Goal: Register for event/course: Sign up to attend an event or enroll in a course

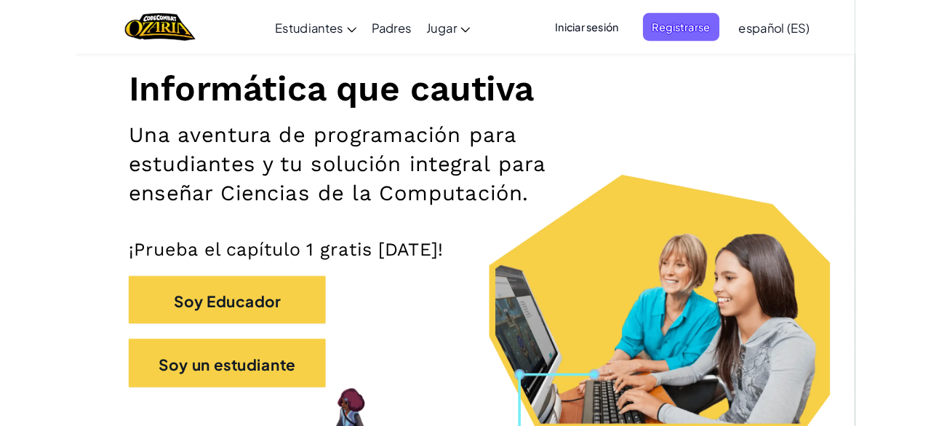
scroll to position [170, 0]
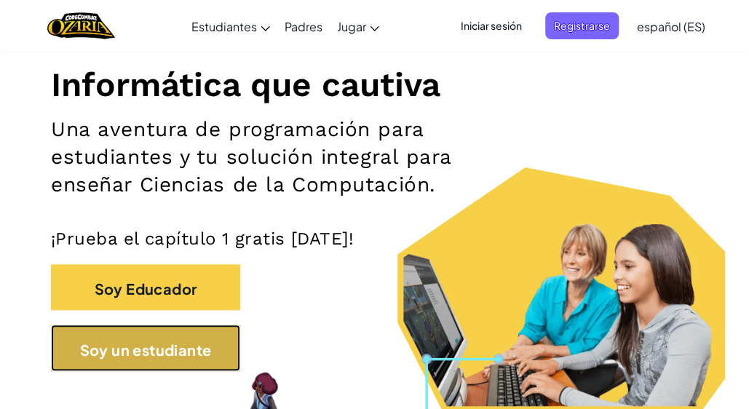
click at [211, 350] on button "Soy un estudiante" at bounding box center [145, 348] width 189 height 47
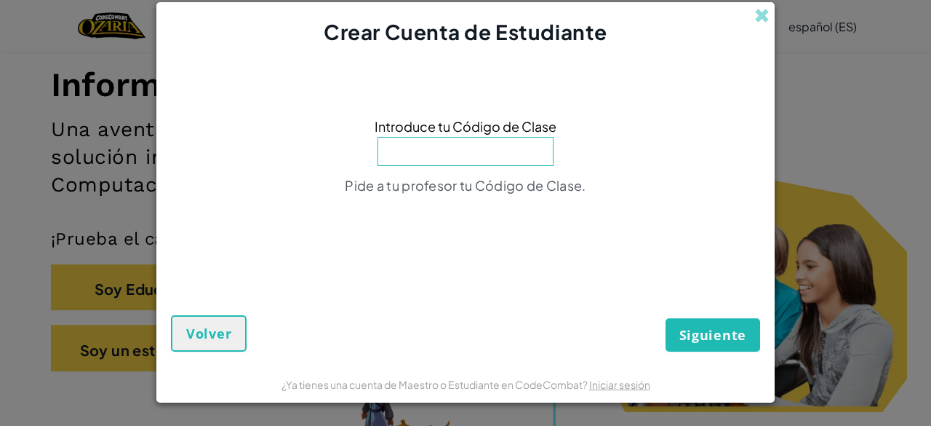
click at [672, 160] on div "Introduce tu Código de Clase Pide a tu profesor tu Código de Clase." at bounding box center [465, 160] width 589 height 199
click at [748, 11] on span at bounding box center [762, 15] width 15 height 15
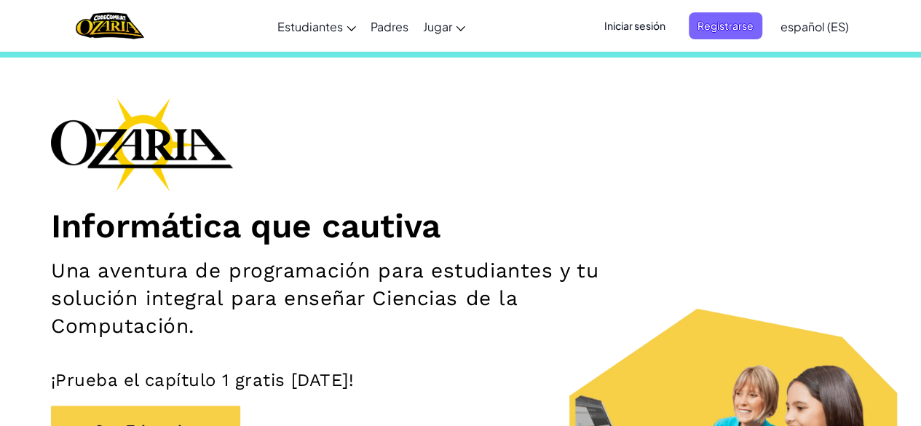
scroll to position [28, 0]
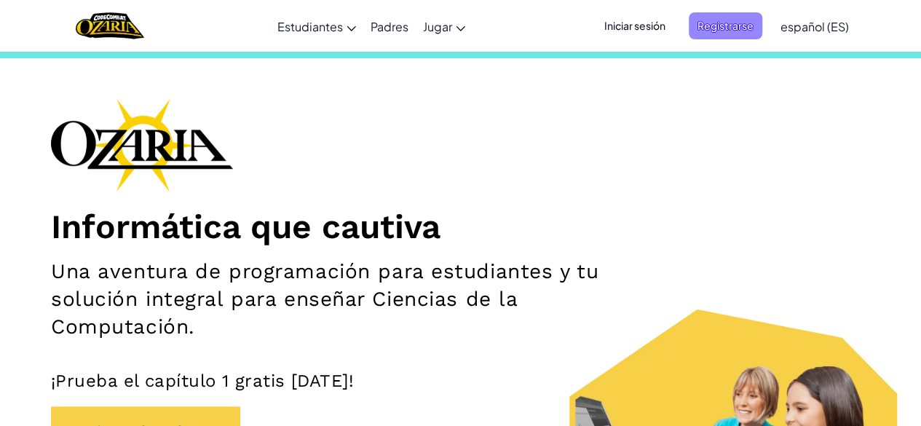
click at [736, 24] on font "Registrarse" at bounding box center [725, 25] width 56 height 13
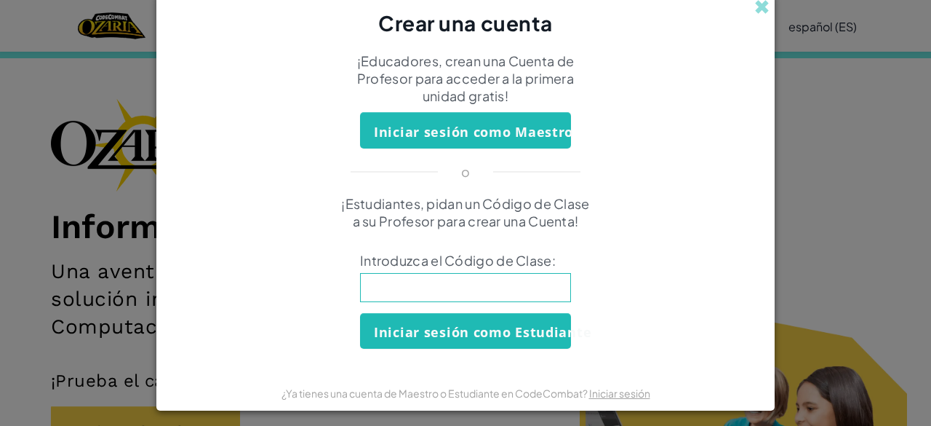
click at [454, 300] on input at bounding box center [465, 287] width 211 height 29
click at [748, 7] on span at bounding box center [762, 6] width 15 height 15
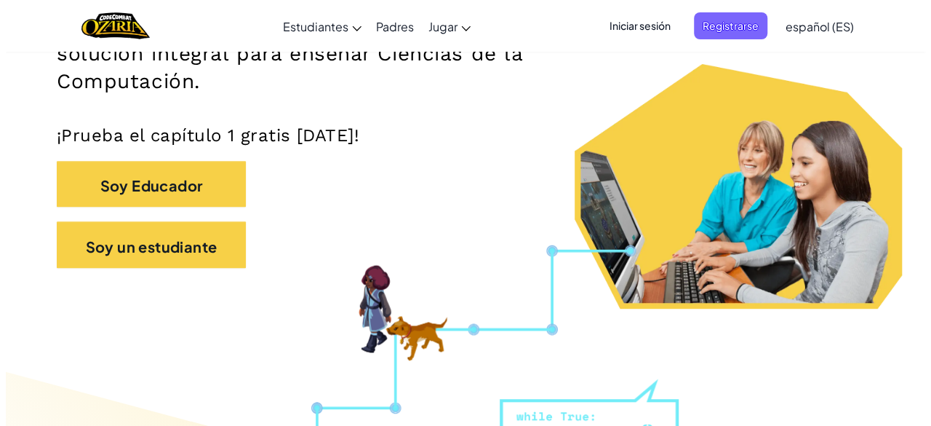
scroll to position [274, 0]
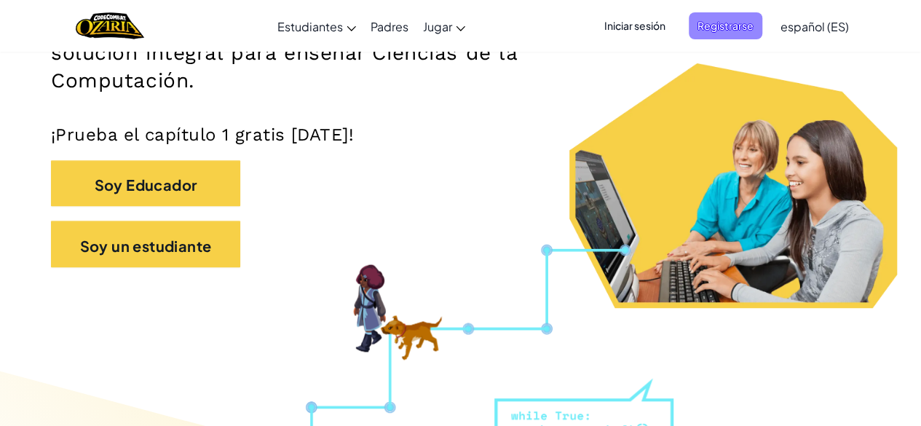
click at [739, 21] on font "Registrarse" at bounding box center [725, 25] width 56 height 13
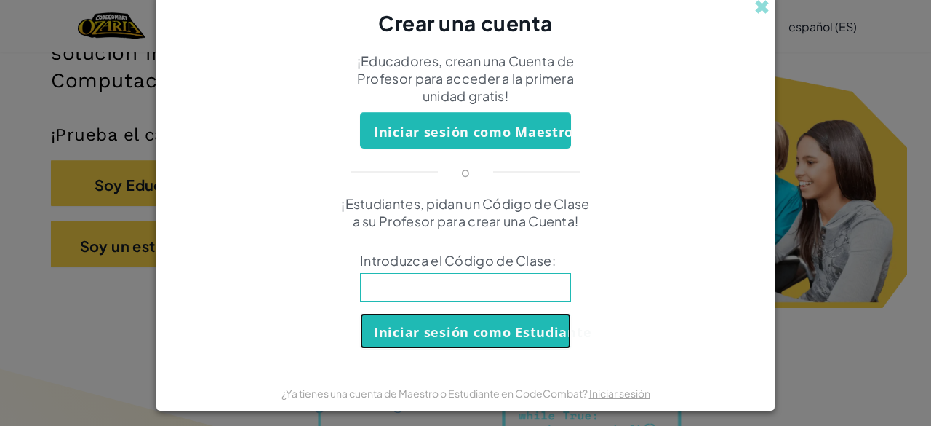
click at [457, 334] on font "Iniciar sesión como Estudiante" at bounding box center [483, 331] width 218 height 17
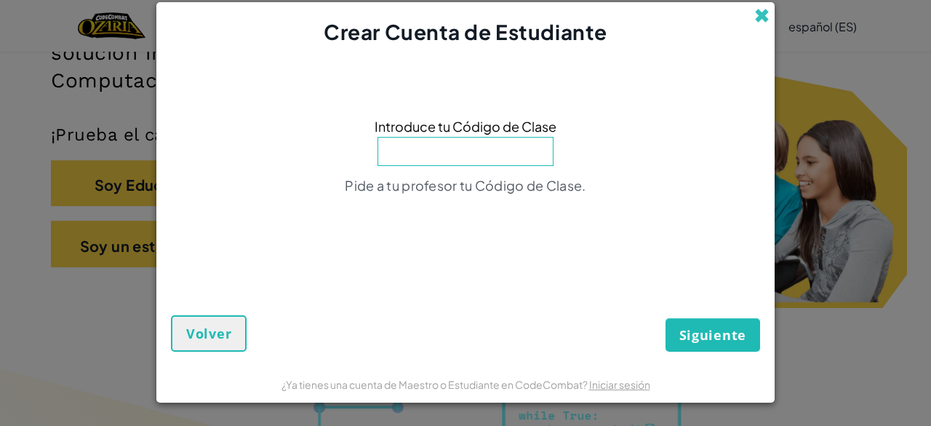
click at [748, 15] on span at bounding box center [762, 15] width 15 height 15
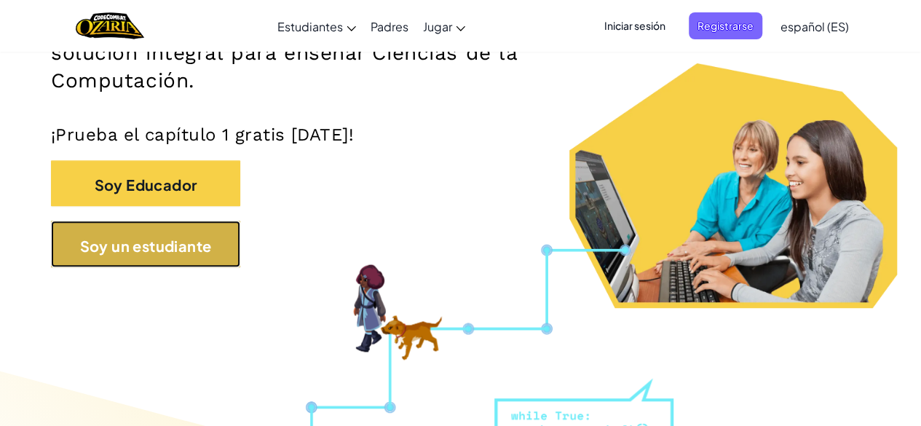
click at [144, 261] on button "Soy un estudiante" at bounding box center [145, 243] width 189 height 47
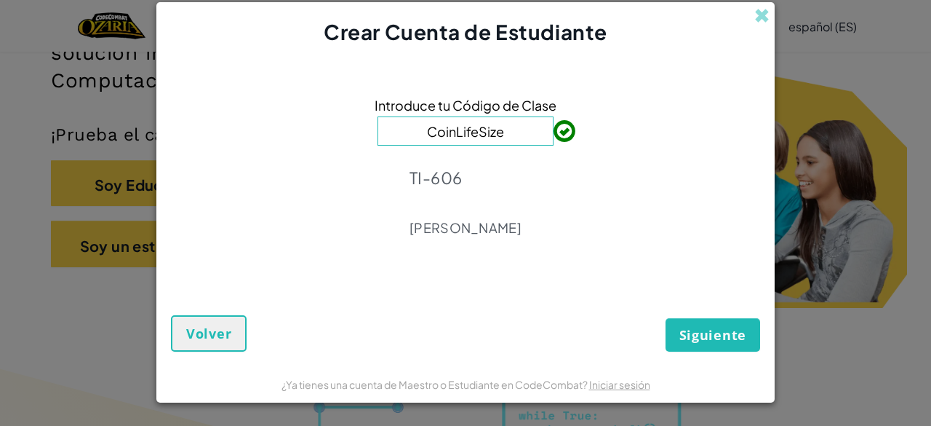
type input "CoinLifeSize"
click at [504, 221] on font "[PERSON_NAME]" at bounding box center [466, 227] width 112 height 17
click at [557, 190] on div "Introduce tu Código de Clase CoinLifeSize TI-606 [PERSON_NAME]" at bounding box center [465, 171] width 589 height 220
click at [716, 340] on font "Siguiente" at bounding box center [713, 334] width 67 height 17
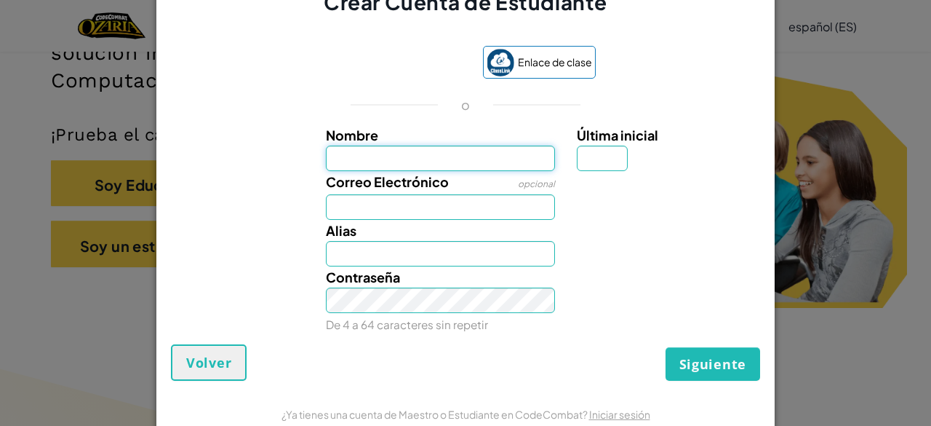
click at [453, 158] on input "Nombre" at bounding box center [441, 158] width 230 height 25
type input "Santiago"
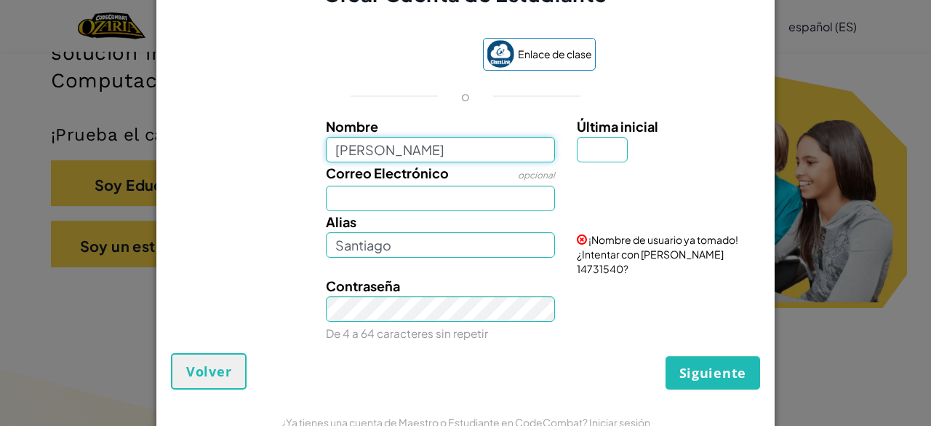
type input "[PERSON_NAME]"
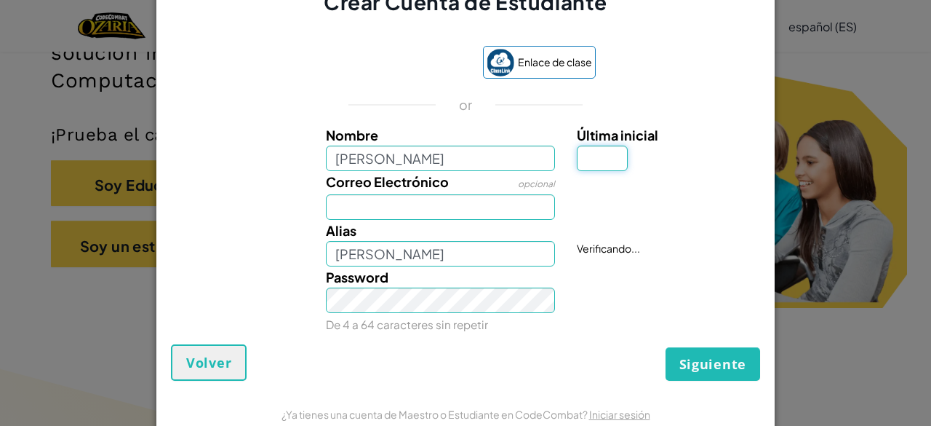
click at [588, 165] on input "Última inicial" at bounding box center [602, 158] width 51 height 25
type input "A"
type input "[PERSON_NAME]"
click at [433, 209] on input "Correo Electrónico" at bounding box center [441, 206] width 230 height 25
click at [601, 288] on div "Contraseña De 4 a 64 caracteres sin repetir" at bounding box center [466, 300] width 604 height 68
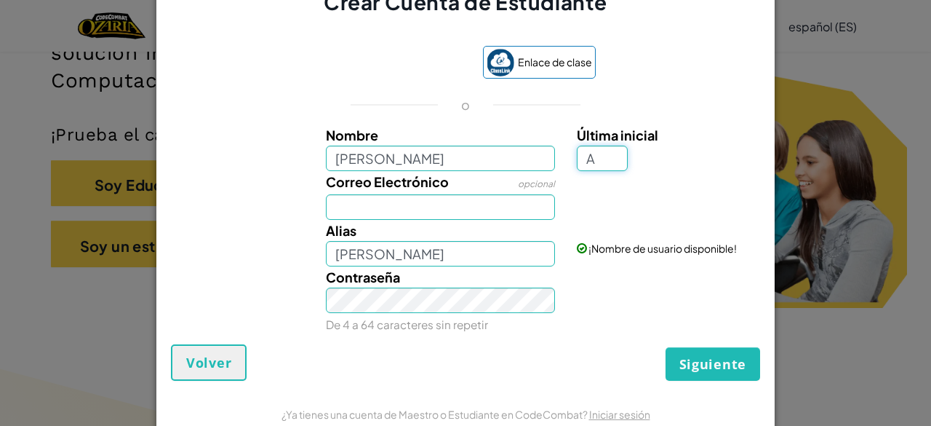
click at [577, 158] on input "A" at bounding box center [602, 158] width 51 height 25
click at [506, 203] on input "Correo Electrónico" at bounding box center [441, 206] width 230 height 25
type input "[EMAIL_ADDRESS][DOMAIN_NAME]"
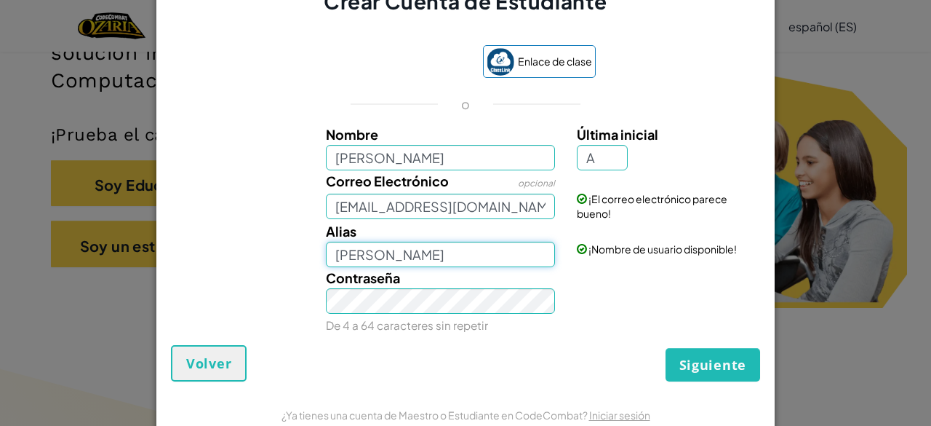
drag, startPoint x: 537, startPoint y: 253, endPoint x: 383, endPoint y: 257, distance: 154.3
click at [383, 257] on input "[PERSON_NAME]" at bounding box center [441, 254] width 230 height 25
type input "S"
type input "a"
click at [461, 286] on div "Contraseña De 4 a 64 caracteres sin repetir" at bounding box center [441, 301] width 252 height 68
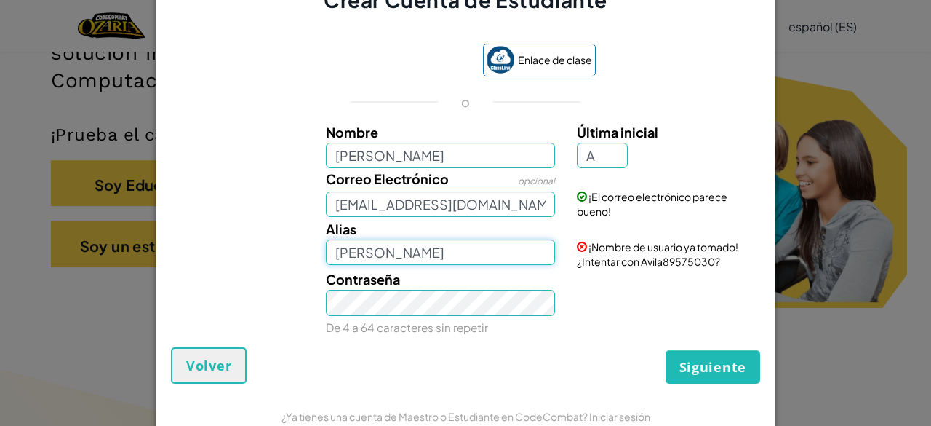
click at [438, 263] on input "[PERSON_NAME]" at bounding box center [441, 251] width 230 height 25
type input "[PERSON_NAME]"
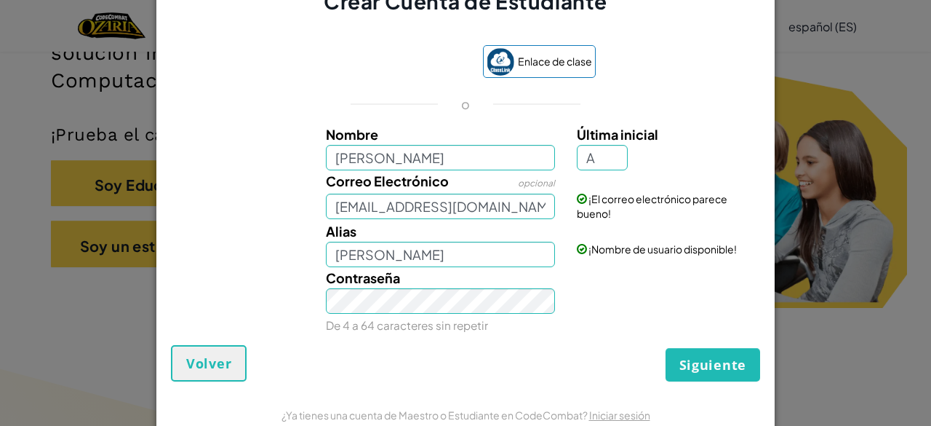
click at [597, 298] on div "Contraseña De 4 a 64 caracteres sin repetir" at bounding box center [466, 301] width 604 height 68
click at [573, 322] on div "Contraseña De 4 a 64 caracteres sin repetir" at bounding box center [466, 301] width 604 height 68
click at [315, 273] on div "Contraseña De 4 a 64 caracteres sin repetir" at bounding box center [441, 301] width 252 height 68
click at [54, 312] on div "Crear Cuenta de Estudiante Enlace de clase o Nombre Santiago [PERSON_NAME] Últi…" at bounding box center [465, 213] width 931 height 426
click at [278, 313] on div "Contraseña De 4 a 64 caracteres sin repetir" at bounding box center [466, 301] width 604 height 68
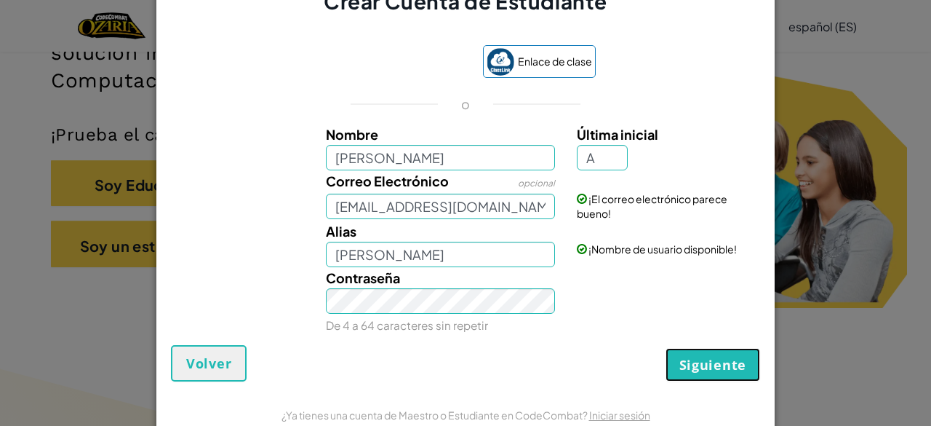
click at [691, 370] on font "Siguiente" at bounding box center [713, 364] width 67 height 17
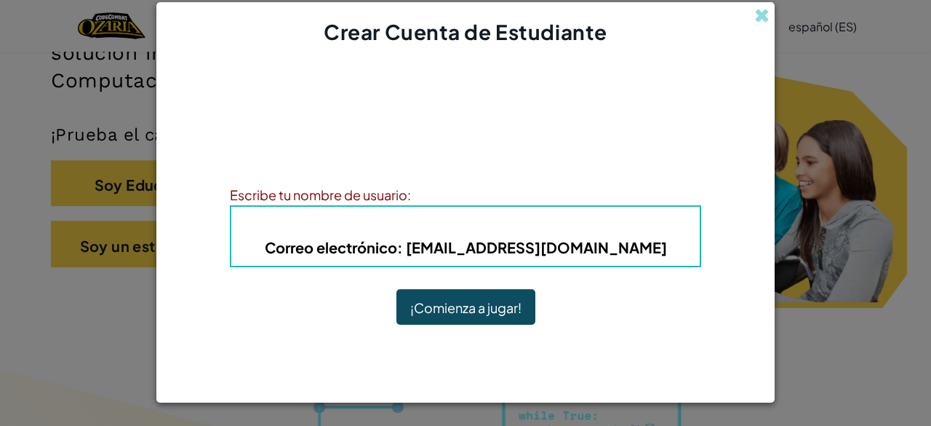
click at [642, 349] on div "¡Cuenta creada! Anota tu información para que no la olvides. Tu profesor tambié…" at bounding box center [466, 206] width 472 height 290
click at [544, 239] on font ": [EMAIL_ADDRESS][DOMAIN_NAME]" at bounding box center [532, 247] width 270 height 18
click at [594, 234] on div "Alias : [PERSON_NAME] Correo electrónico : [EMAIL_ADDRESS][DOMAIN_NAME]" at bounding box center [466, 236] width 472 height 62
click at [667, 231] on h4 "Alias : [PERSON_NAME]" at bounding box center [466, 225] width 440 height 22
click at [515, 299] on font "¡Comienza a jugar!" at bounding box center [465, 307] width 111 height 17
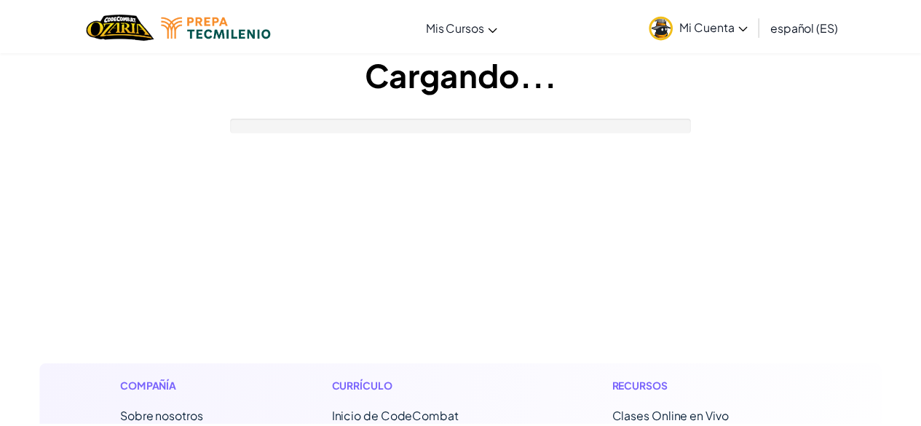
scroll to position [274, 0]
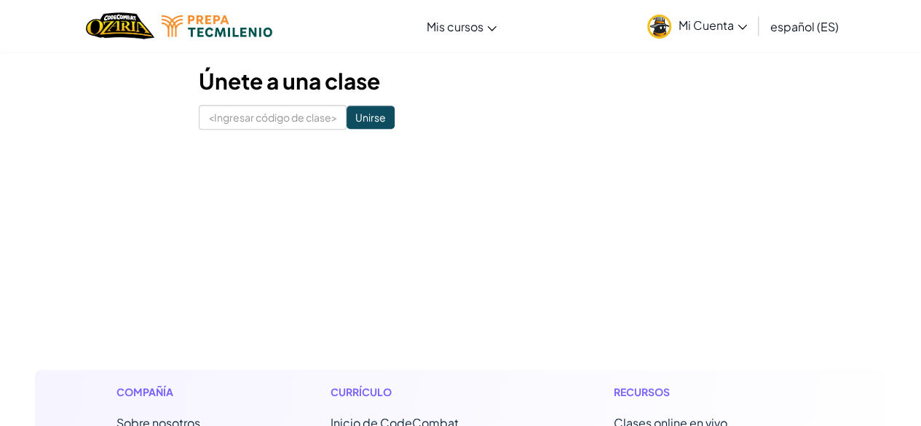
click at [719, 25] on font "Mi Cuenta" at bounding box center [705, 24] width 55 height 15
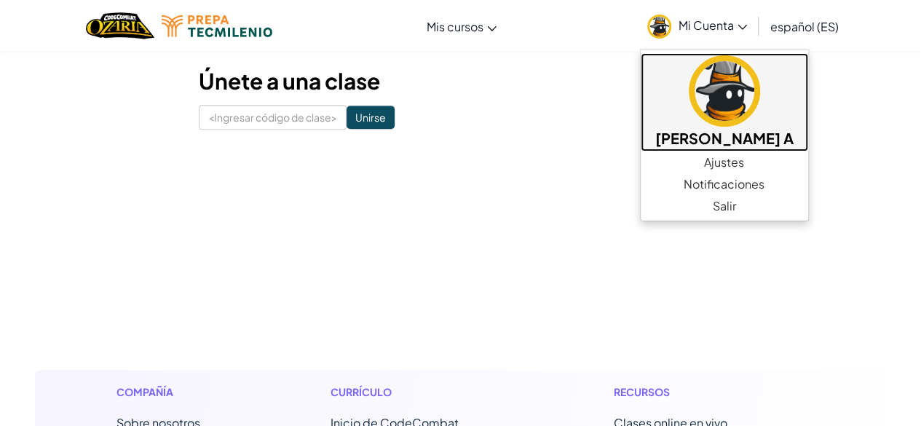
click at [750, 97] on img at bounding box center [723, 90] width 71 height 71
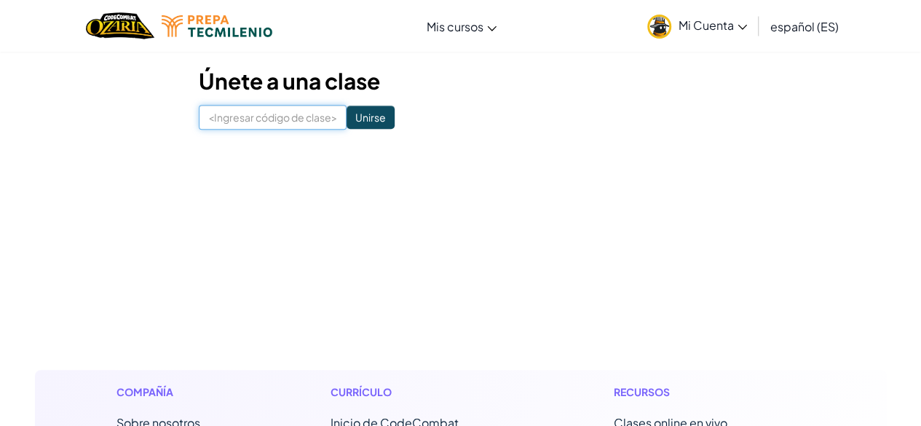
click at [279, 112] on input at bounding box center [273, 117] width 148 height 25
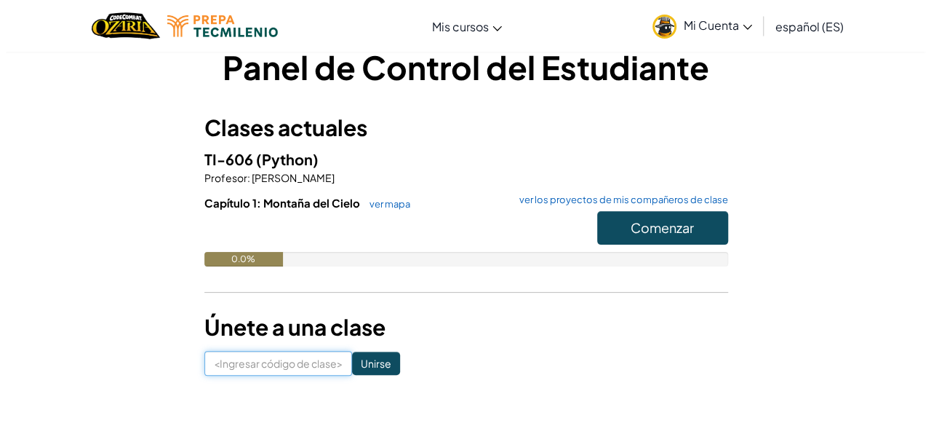
scroll to position [0, 0]
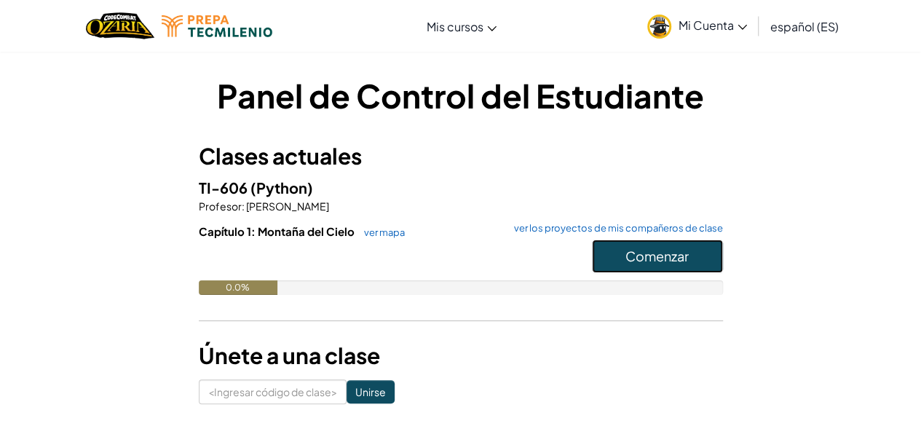
click at [642, 269] on button "Comenzar" at bounding box center [657, 255] width 131 height 33
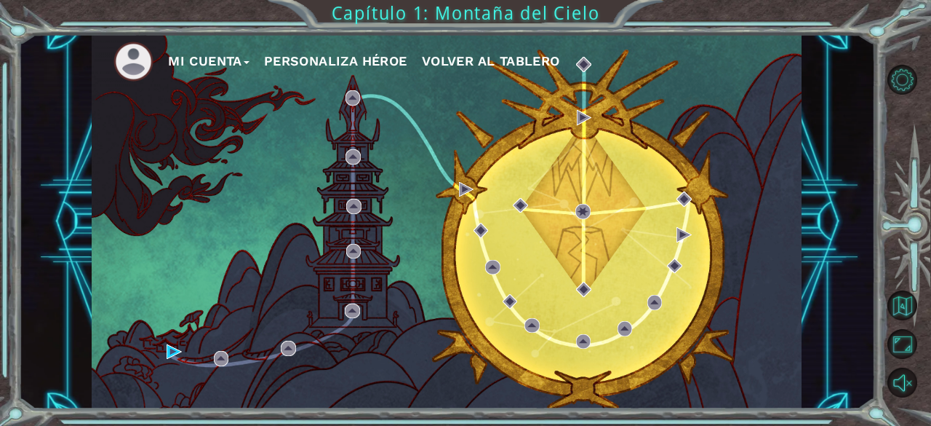
click at [373, 59] on font "Personaliza Héroe" at bounding box center [335, 60] width 143 height 15
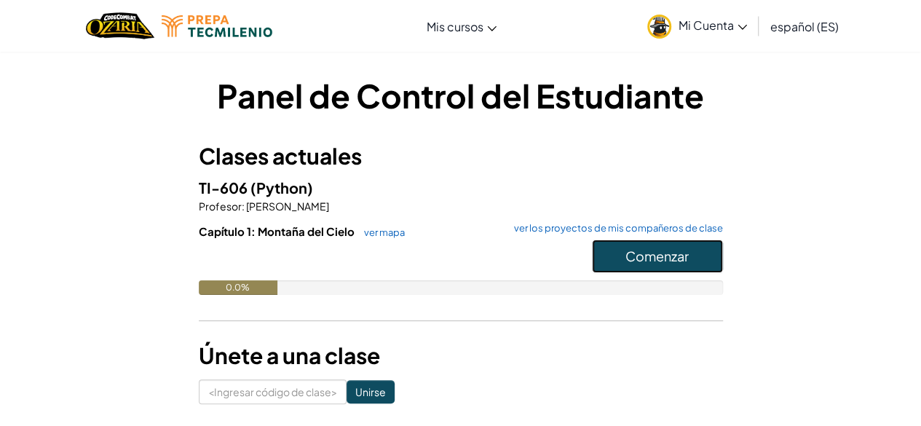
click at [623, 260] on button "Comenzar" at bounding box center [657, 255] width 131 height 33
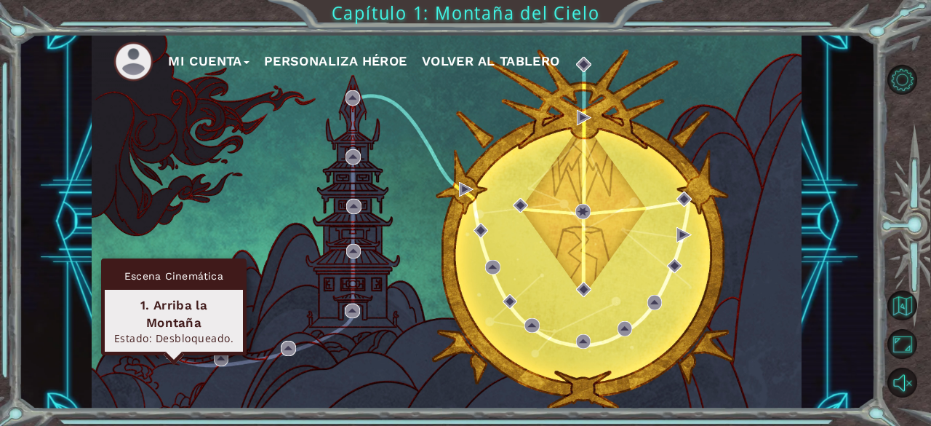
click at [174, 353] on img at bounding box center [174, 351] width 15 height 15
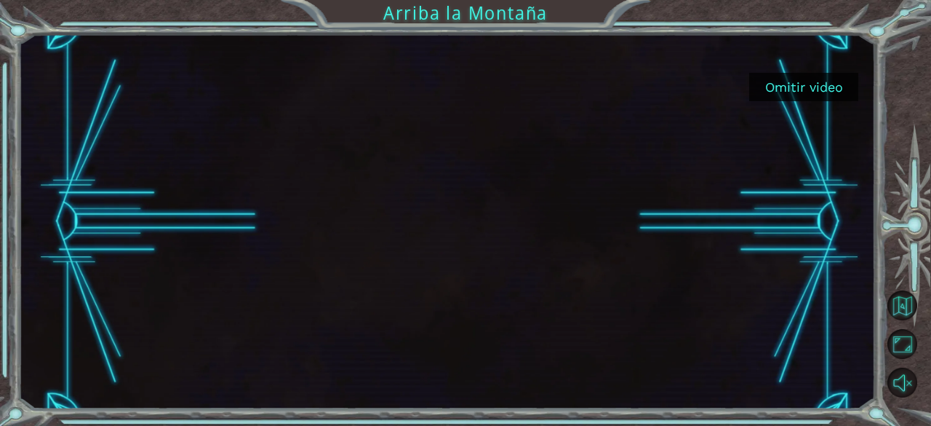
click at [784, 92] on font "Omitir video" at bounding box center [805, 86] width 78 height 15
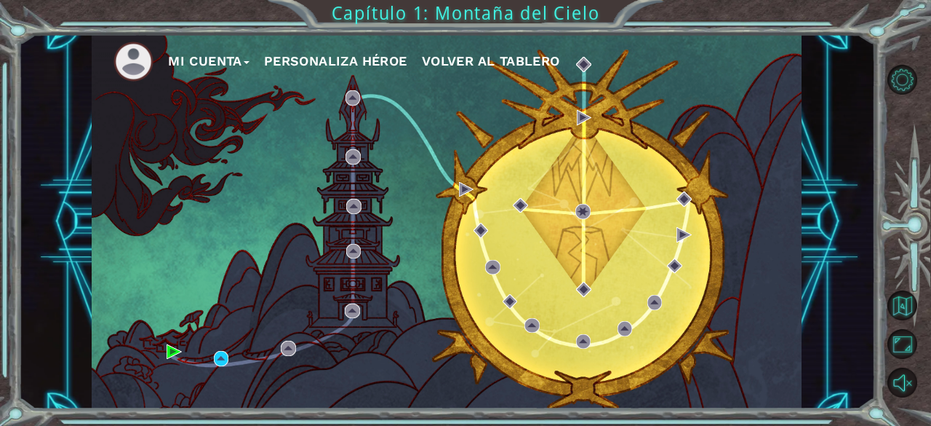
click at [323, 55] on font "Personaliza Héroe" at bounding box center [335, 60] width 143 height 15
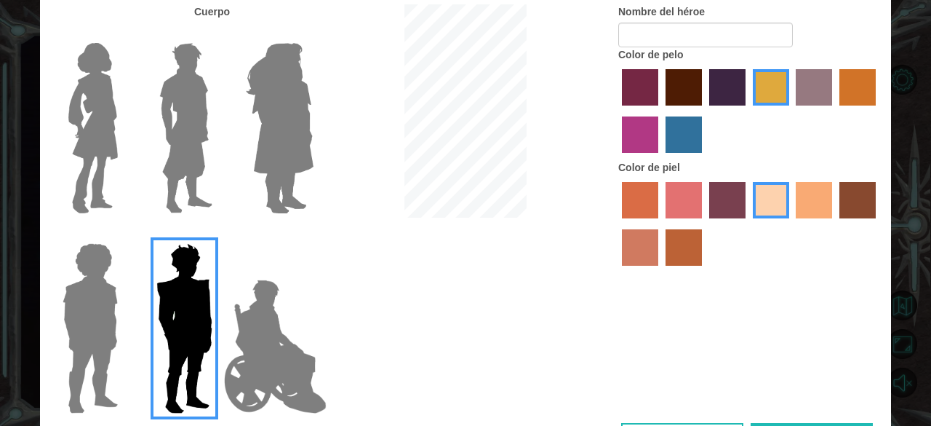
click at [176, 119] on img at bounding box center [186, 128] width 65 height 182
click at [218, 33] on input "El héroe Lars" at bounding box center [218, 33] width 0 height 0
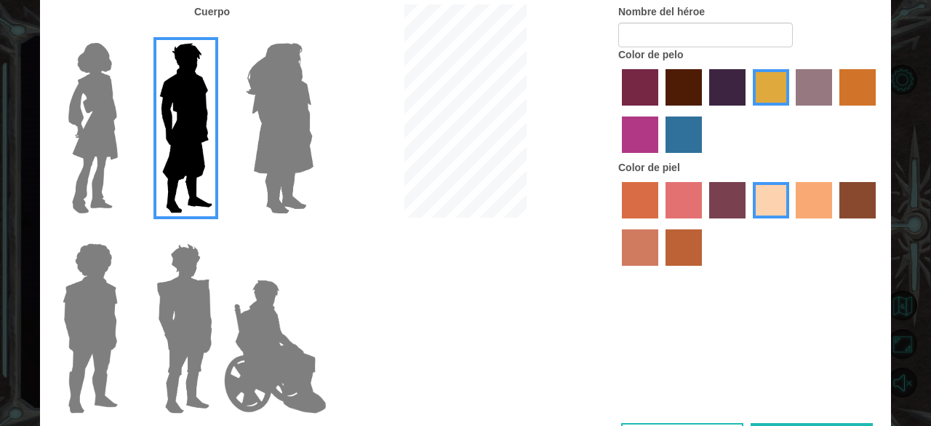
click at [178, 307] on img at bounding box center [185, 328] width 68 height 182
click at [218, 234] on input "Granate héroe" at bounding box center [218, 234] width 0 height 0
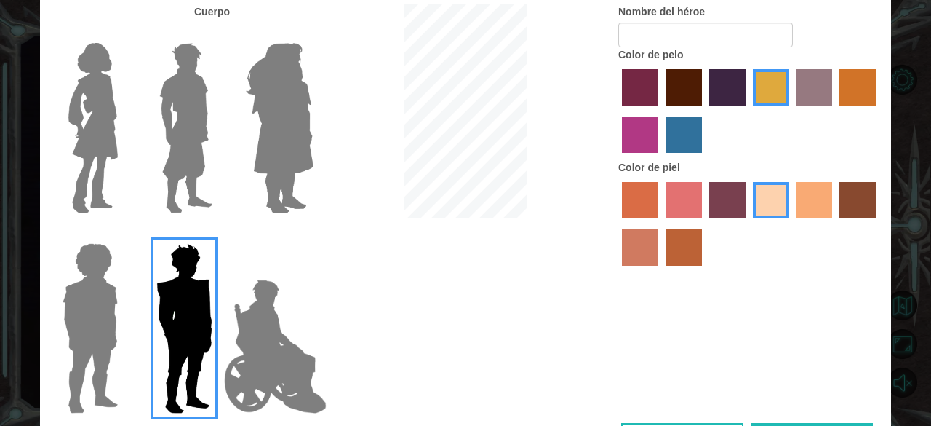
click at [685, 249] on label "color de piel de árbol de humo" at bounding box center [684, 247] width 36 height 36
click at [661, 271] on input "color de piel de árbol de humo" at bounding box center [661, 271] width 0 height 0
click at [685, 212] on label "color de piel frily" at bounding box center [684, 200] width 36 height 36
click at [661, 223] on input "color de piel frily" at bounding box center [661, 223] width 0 height 0
click at [837, 199] on div at bounding box center [750, 225] width 262 height 95
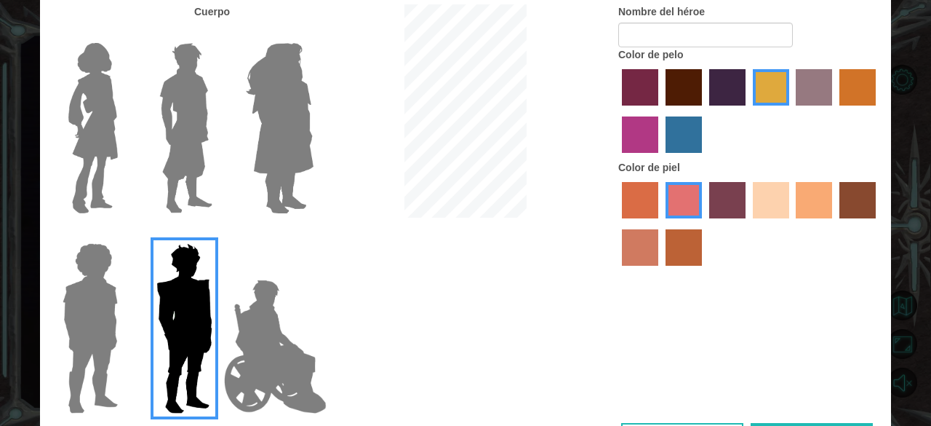
click at [815, 198] on label "color de piel de tacao" at bounding box center [814, 200] width 36 height 36
click at [792, 223] on input "color de piel de tacao" at bounding box center [792, 223] width 0 height 0
click at [674, 96] on label "color de pelo granate" at bounding box center [684, 87] width 36 height 36
click at [661, 111] on input "color de pelo granate" at bounding box center [661, 111] width 0 height 0
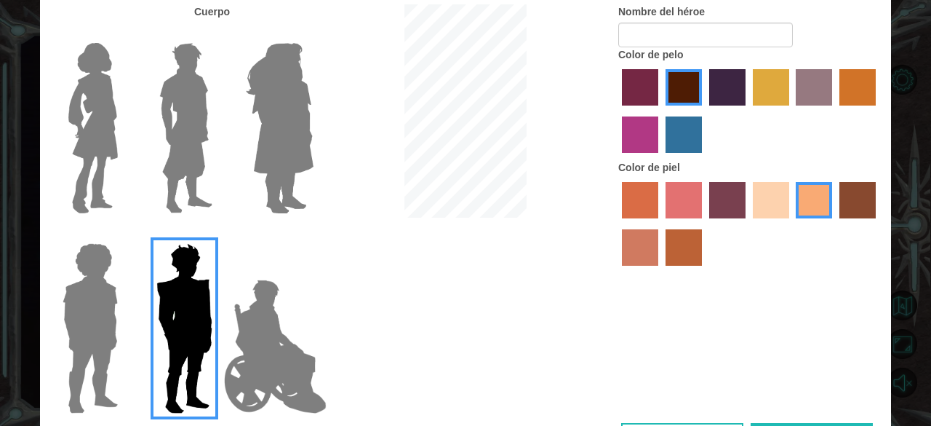
click at [691, 139] on label "color de cabello lachmara" at bounding box center [684, 134] width 36 height 36
click at [661, 158] on input "color de cabello lachmara" at bounding box center [661, 158] width 0 height 0
click at [856, 91] on label "color de cabello gota dorada" at bounding box center [858, 87] width 36 height 36
click at [835, 111] on input "color de cabello gota dorada" at bounding box center [835, 111] width 0 height 0
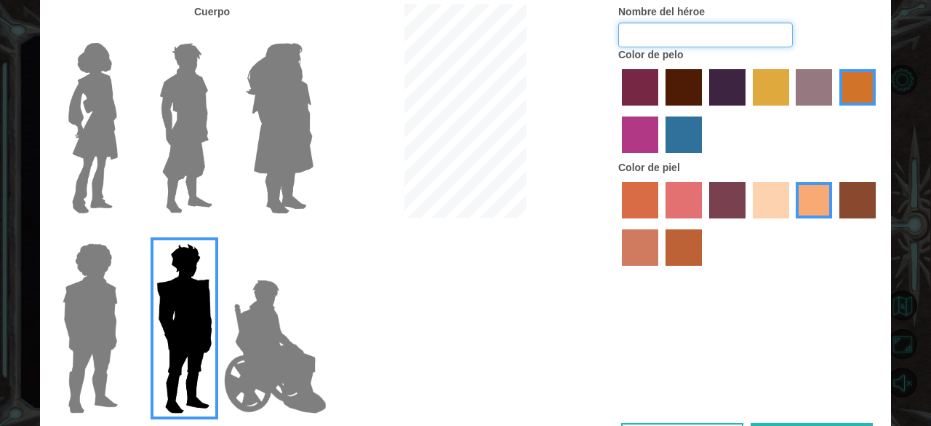
click at [717, 37] on input "Nombre del héroe" at bounding box center [706, 35] width 175 height 25
click at [202, 127] on img at bounding box center [186, 128] width 65 height 182
click at [218, 33] on input "El héroe Lars" at bounding box center [218, 33] width 0 height 0
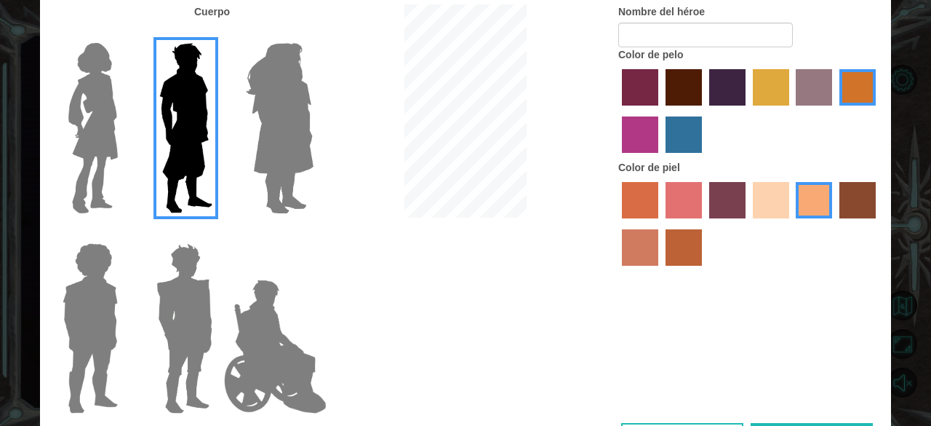
click at [88, 282] on img at bounding box center [90, 328] width 67 height 182
click at [124, 234] on input "Héroe Steven" at bounding box center [124, 234] width 0 height 0
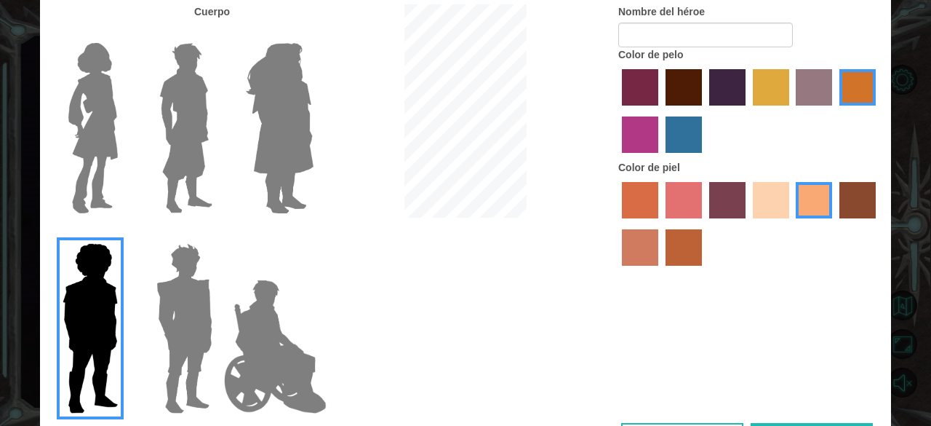
click at [184, 129] on img at bounding box center [186, 128] width 65 height 182
click at [218, 33] on input "El héroe Lars" at bounding box center [218, 33] width 0 height 0
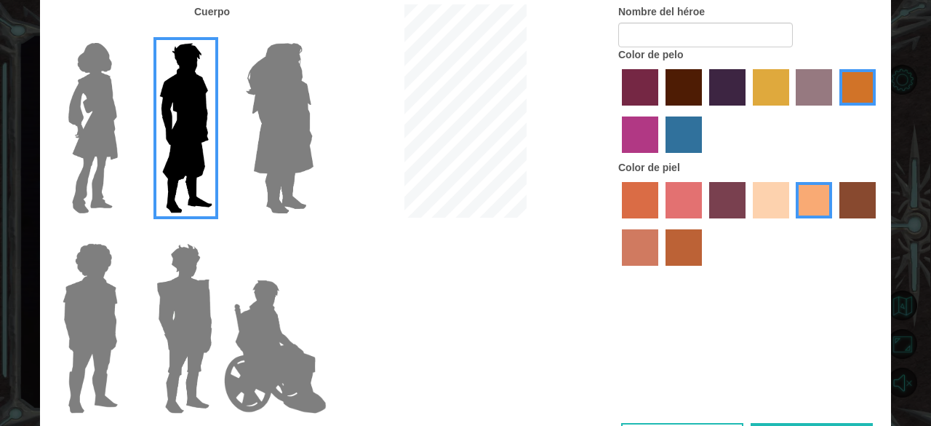
click at [540, 84] on div at bounding box center [466, 112] width 284 height 217
click at [706, 90] on div at bounding box center [750, 112] width 262 height 95
click at [675, 81] on label "color de pelo granate" at bounding box center [684, 87] width 36 height 36
click at [661, 111] on input "color de pelo granate" at bounding box center [661, 111] width 0 height 0
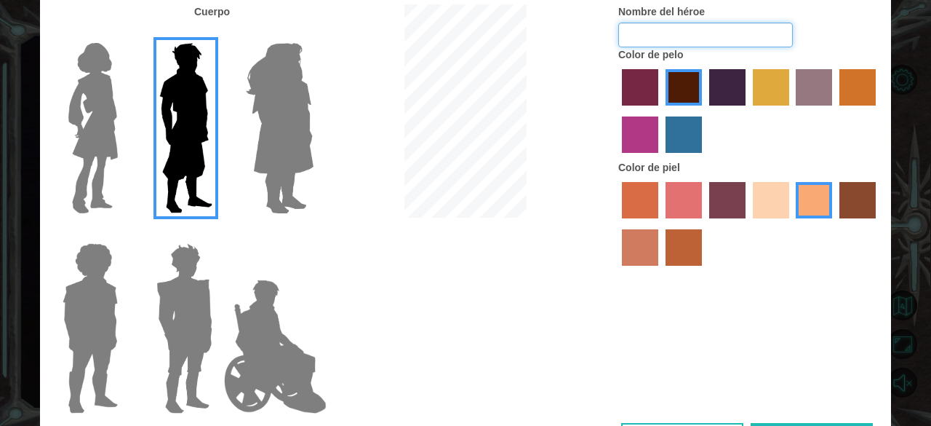
click at [681, 46] on input "Nombre del héroe" at bounding box center [706, 35] width 175 height 25
type input "a"
type input "[PERSON_NAME]"
click at [704, 200] on div at bounding box center [750, 225] width 262 height 95
click at [726, 199] on label "color de piel tosca" at bounding box center [727, 200] width 36 height 36
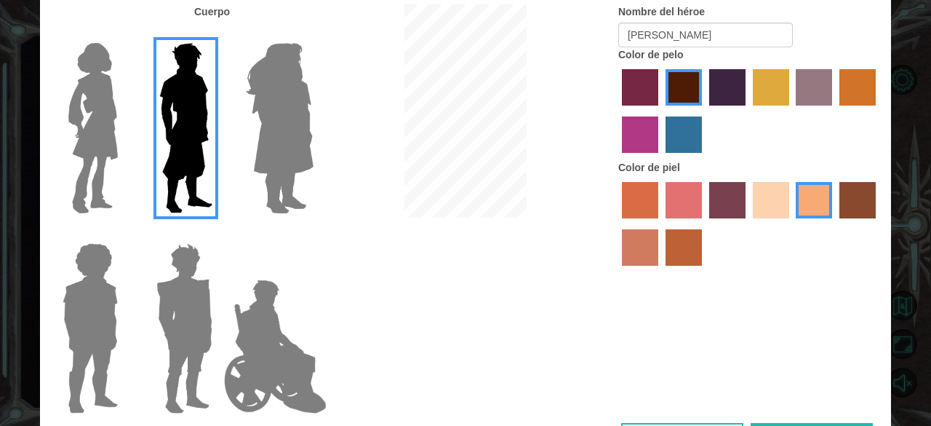
click at [704, 223] on input "color de piel tosca" at bounding box center [704, 223] width 0 height 0
click at [758, 194] on label "color de piel de playa de arena" at bounding box center [771, 200] width 36 height 36
click at [748, 223] on input "color de piel de playa de arena" at bounding box center [748, 223] width 0 height 0
click at [844, 186] on label "color de piel karma" at bounding box center [858, 200] width 36 height 36
click at [835, 223] on input "color de piel karma" at bounding box center [835, 223] width 0 height 0
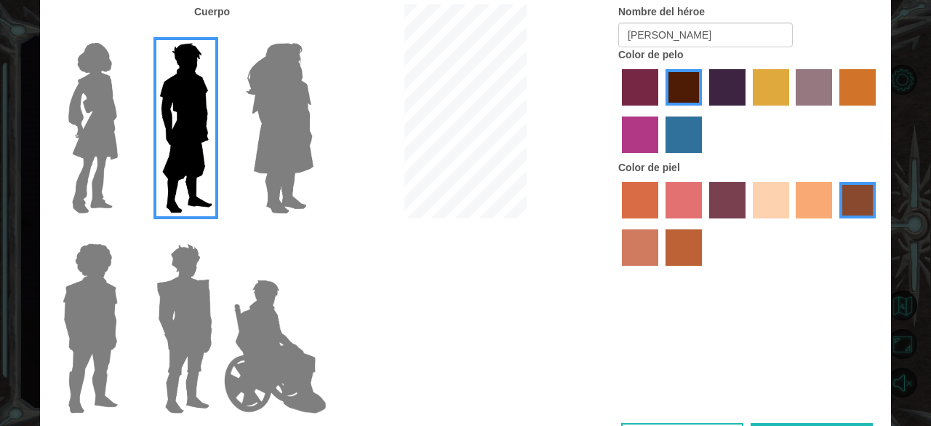
click at [821, 197] on label "color de piel de tacao" at bounding box center [814, 200] width 36 height 36
click at [792, 223] on input "color de piel de tacao" at bounding box center [792, 223] width 0 height 0
click at [629, 270] on div at bounding box center [750, 225] width 262 height 95
click at [632, 248] on label "color de piel arena ardiente" at bounding box center [640, 247] width 36 height 36
click at [878, 223] on input "color de piel arena ardiente" at bounding box center [878, 223] width 0 height 0
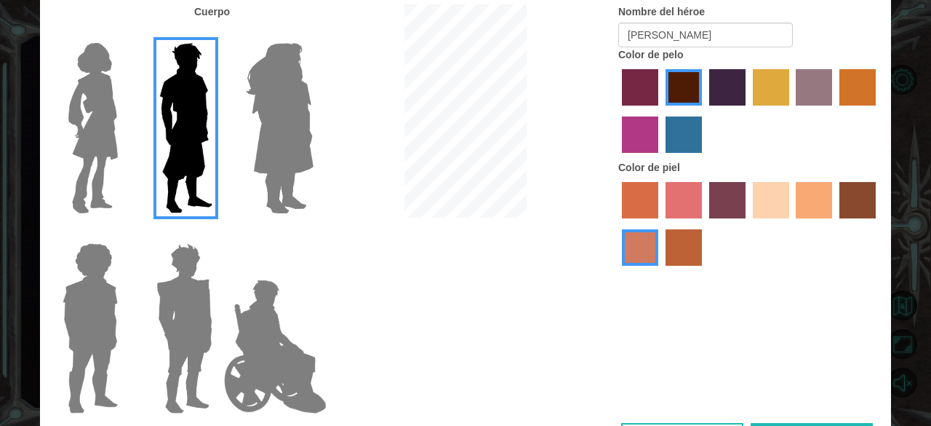
click at [820, 190] on label "color de piel de tacao" at bounding box center [814, 200] width 36 height 36
click at [792, 223] on input "color de piel de tacao" at bounding box center [792, 223] width 0 height 0
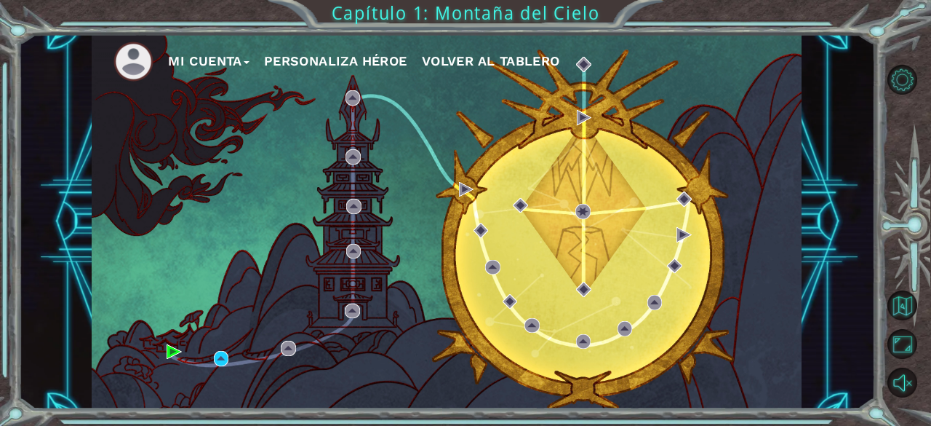
click at [311, 66] on font "Personaliza Héroe" at bounding box center [335, 60] width 143 height 15
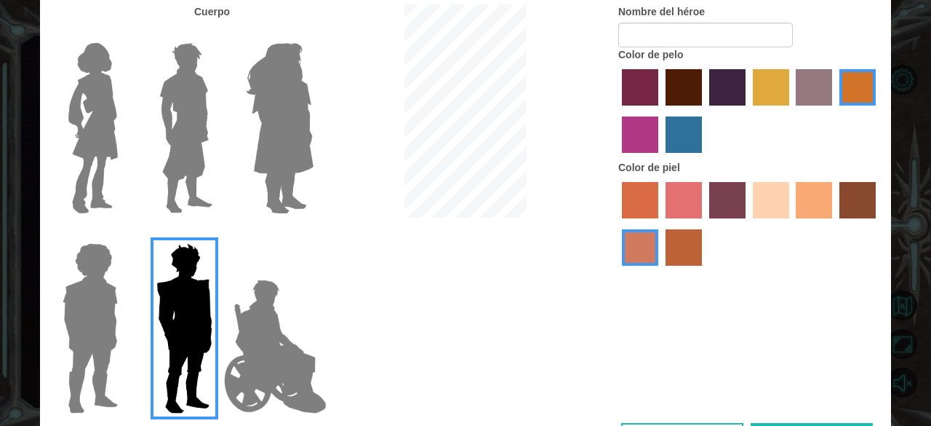
click at [191, 87] on img at bounding box center [186, 128] width 65 height 182
click at [218, 33] on input "El héroe Lars" at bounding box center [218, 33] width 0 height 0
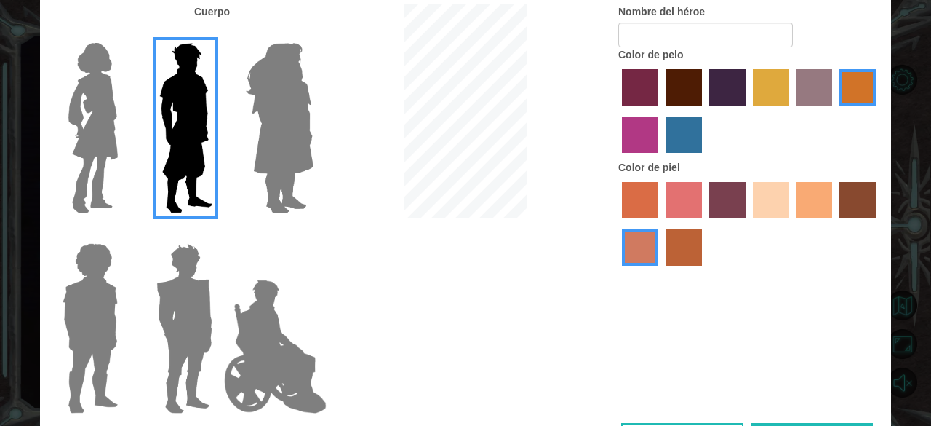
click at [815, 190] on label "color de piel de tacao" at bounding box center [814, 200] width 36 height 36
click at [792, 223] on input "color de piel de tacao" at bounding box center [792, 223] width 0 height 0
click at [696, 79] on label "color de pelo granate" at bounding box center [684, 87] width 36 height 36
click at [661, 111] on input "color de pelo granate" at bounding box center [661, 111] width 0 height 0
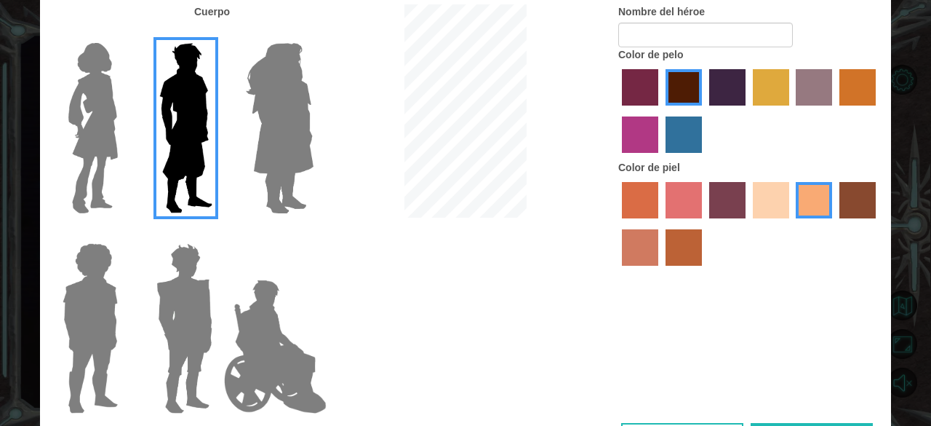
click at [707, 84] on div at bounding box center [750, 112] width 262 height 95
click at [712, 85] on label "color de pelo morado intenso" at bounding box center [727, 87] width 36 height 36
click at [704, 111] on input "color de pelo morado intenso" at bounding box center [704, 111] width 0 height 0
click at [680, 85] on label "color de pelo granate" at bounding box center [684, 87] width 36 height 36
click at [661, 111] on input "color de pelo granate" at bounding box center [661, 111] width 0 height 0
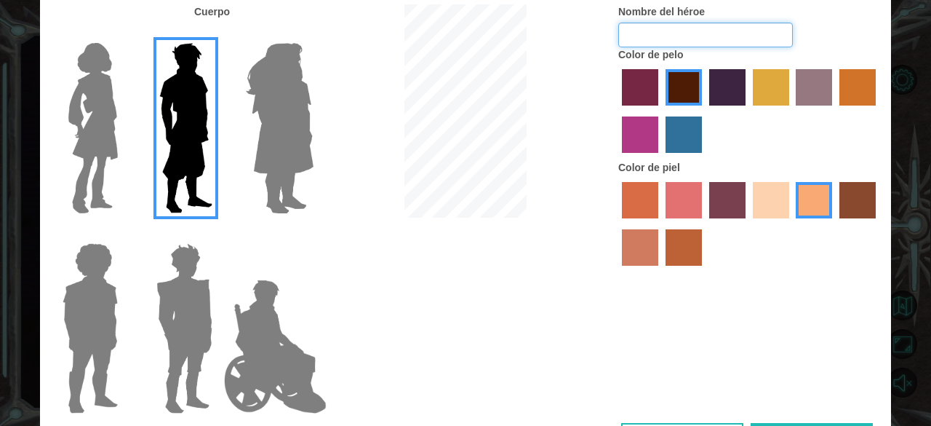
click at [668, 42] on input "Nombre del héroe" at bounding box center [706, 35] width 175 height 25
type input "[PERSON_NAME]"
click at [214, 11] on font "Cuerpo" at bounding box center [212, 12] width 36 height 12
click at [923, 122] on div "Personaliza a tu héroe Cuerpo Nombre del héroe Avila Color de pelo Color de pie…" at bounding box center [465, 213] width 931 height 426
click at [637, 233] on label "color de piel arena ardiente" at bounding box center [640, 247] width 36 height 36
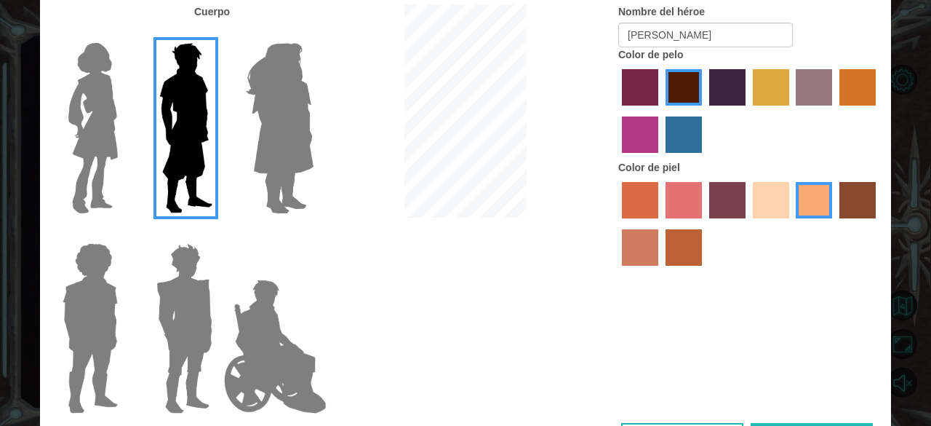
click at [878, 223] on input "color de piel arena ardiente" at bounding box center [878, 223] width 0 height 0
click at [912, 30] on div "Personaliza a tu héroe Cuerpo Nombre del héroe Avila Color de pelo Color de pie…" at bounding box center [465, 213] width 931 height 426
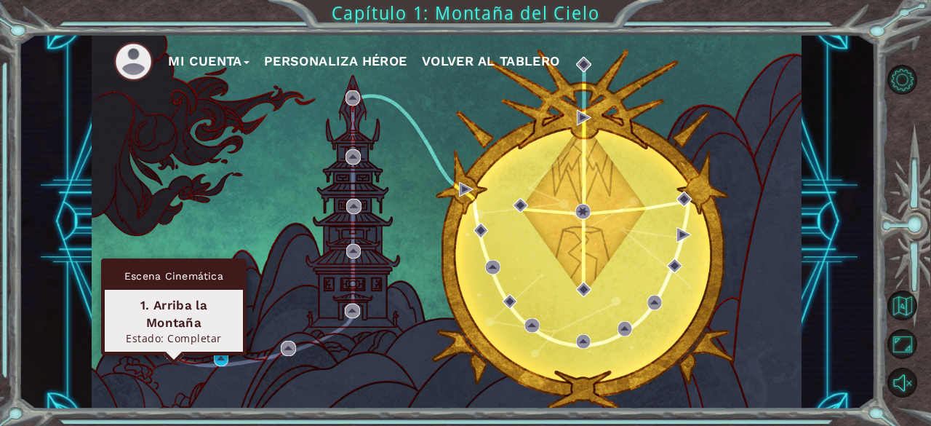
click at [178, 351] on img at bounding box center [174, 351] width 15 height 15
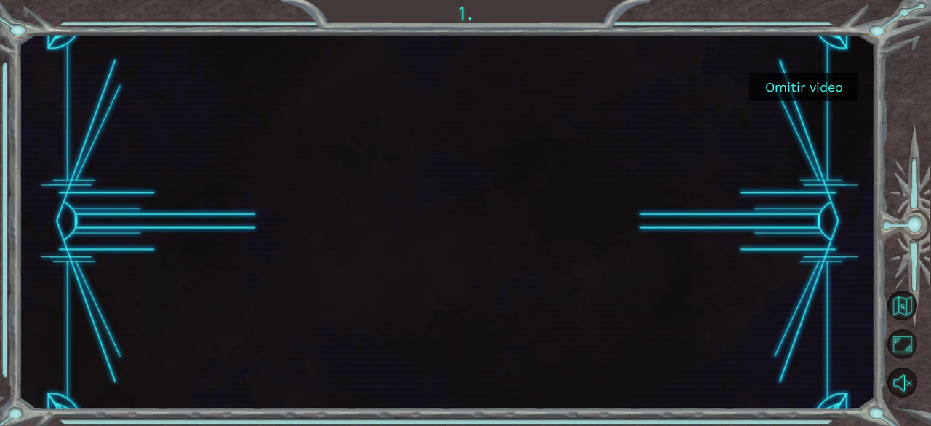
click at [806, 78] on button "Omitir video" at bounding box center [804, 87] width 109 height 28
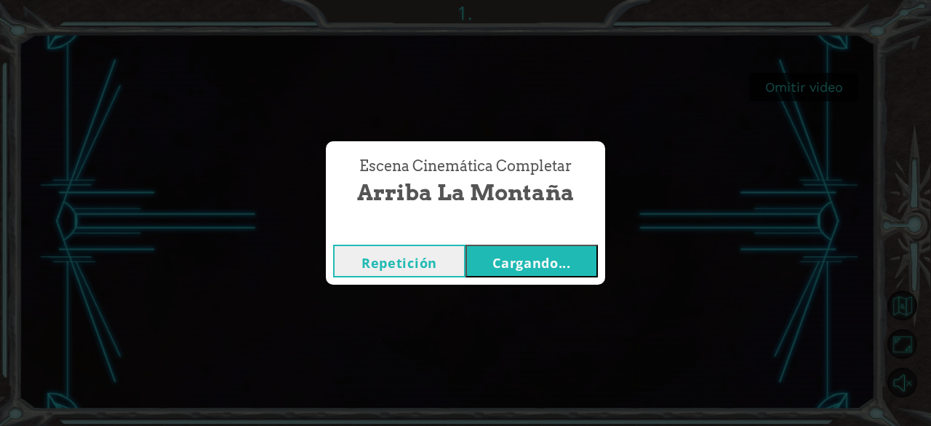
click at [554, 254] on font "Cargando..." at bounding box center [532, 262] width 79 height 17
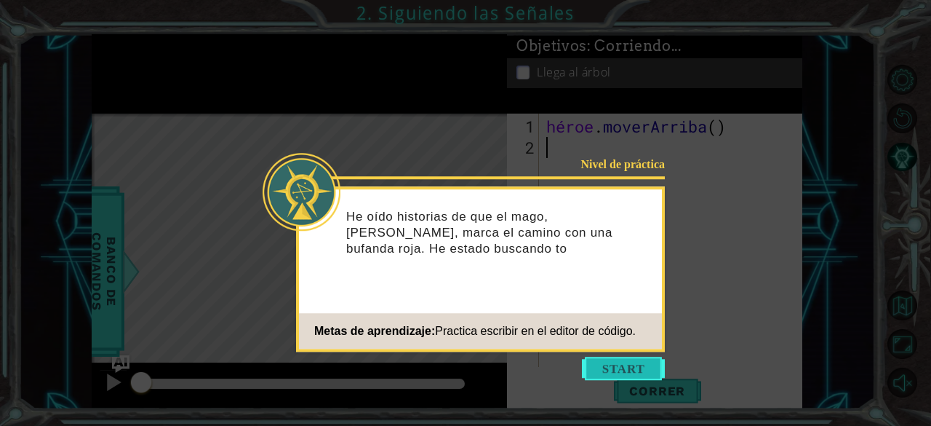
click at [632, 363] on button "Comenzar" at bounding box center [623, 368] width 83 height 23
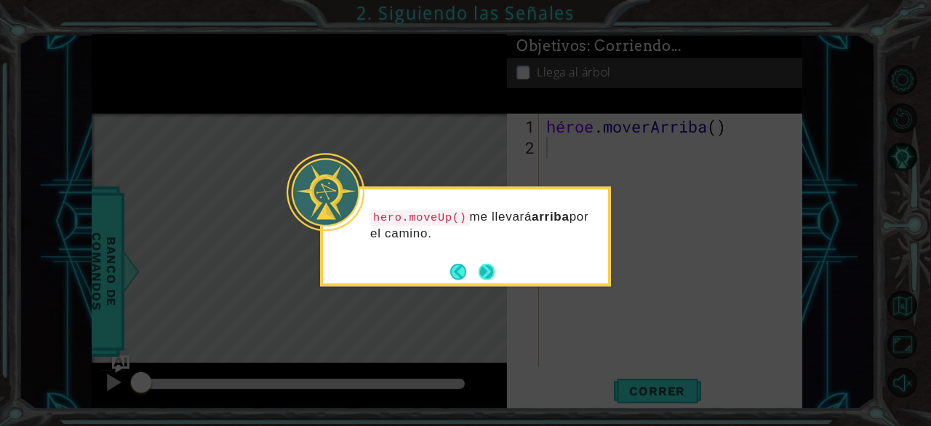
click at [485, 274] on button "Próximo" at bounding box center [487, 271] width 17 height 17
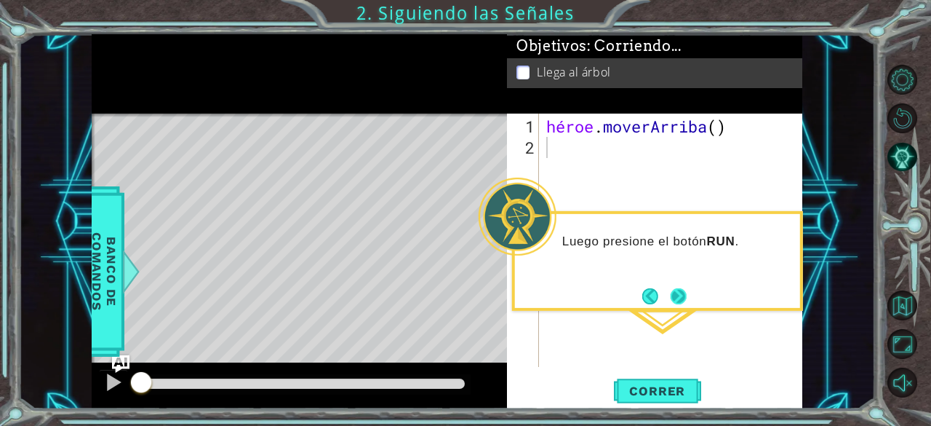
click at [681, 292] on button "Próximo" at bounding box center [679, 296] width 16 height 16
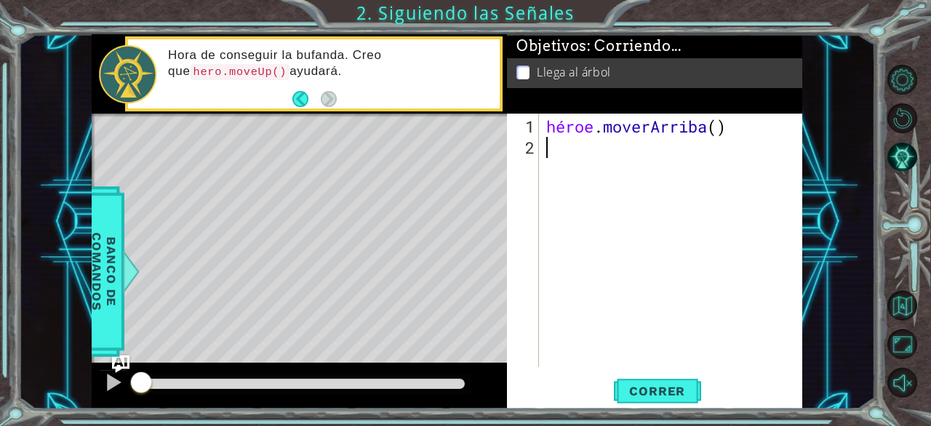
click at [748, 127] on div "héroe . moverArriba ( )" at bounding box center [675, 263] width 263 height 295
type textarea "hero.moveUp()"
click at [752, 123] on div "héroe . moverArriba ( )" at bounding box center [675, 263] width 263 height 295
click at [752, 130] on div "héroe . moverArriba ( )" at bounding box center [675, 263] width 263 height 295
type textarea "hero.moveUp()"
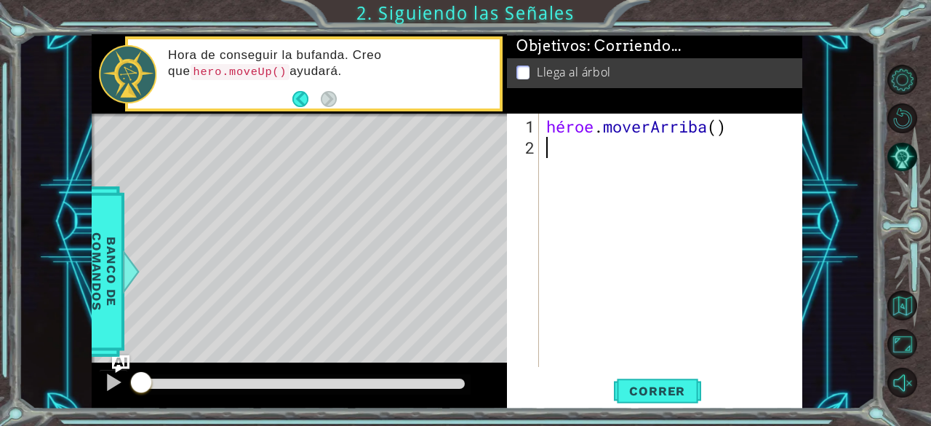
click at [750, 122] on div "héroe . moverArriba ( )" at bounding box center [675, 263] width 263 height 295
type textarea "hero.moveUp()"
click at [775, 124] on div "héroe . moverArriba ( )" at bounding box center [675, 263] width 263 height 295
click at [688, 136] on div "héroe . moverArriba ( )" at bounding box center [675, 263] width 263 height 295
click at [755, 129] on div "héroe . moverArriba ( )" at bounding box center [675, 263] width 263 height 295
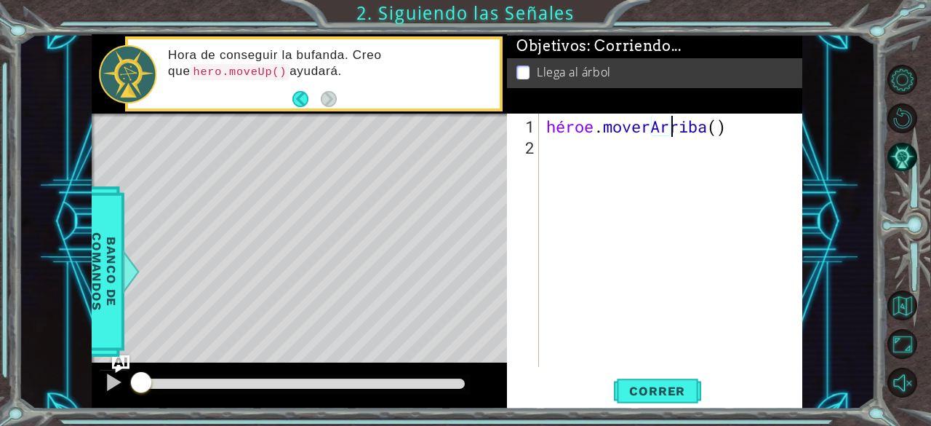
click at [758, 133] on div "héroe . moverArriba ( )" at bounding box center [675, 263] width 263 height 295
click at [752, 134] on div "héroe . moverArriba ( )" at bounding box center [675, 263] width 263 height 295
drag, startPoint x: 673, startPoint y: 133, endPoint x: 708, endPoint y: 119, distance: 37.8
click at [717, 119] on div "héroe . moverArriba ( )" at bounding box center [675, 263] width 263 height 295
click at [662, 126] on div "hero . moveUp ( )" at bounding box center [675, 263] width 263 height 295
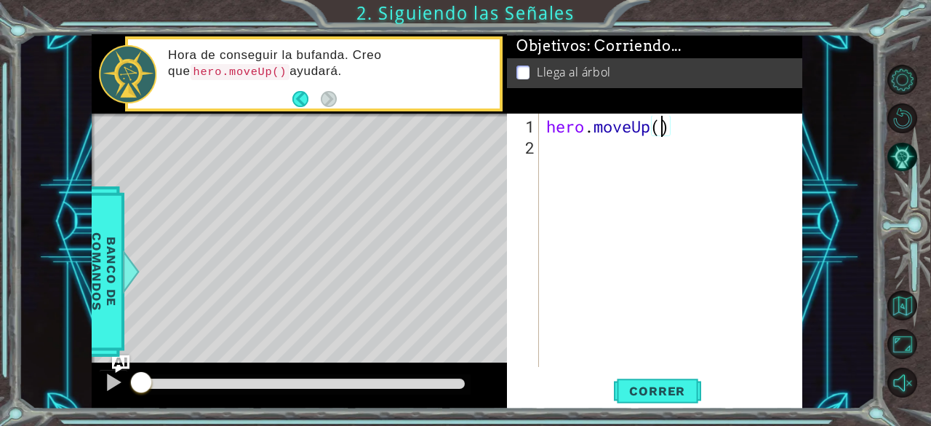
type textarea "hero.moveUp(2)"
click at [567, 148] on div "hero . moveUp ( 2 )" at bounding box center [675, 263] width 263 height 295
click at [669, 391] on span "Correr" at bounding box center [657, 390] width 85 height 15
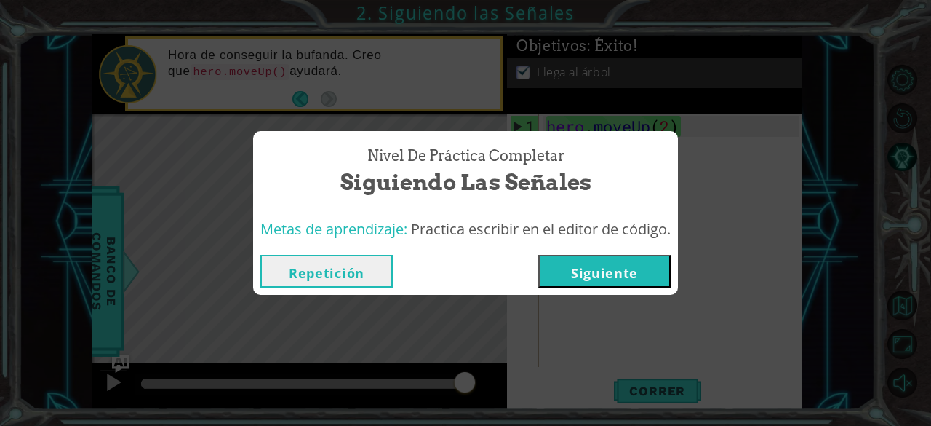
click at [618, 279] on button "Siguiente" at bounding box center [604, 271] width 132 height 33
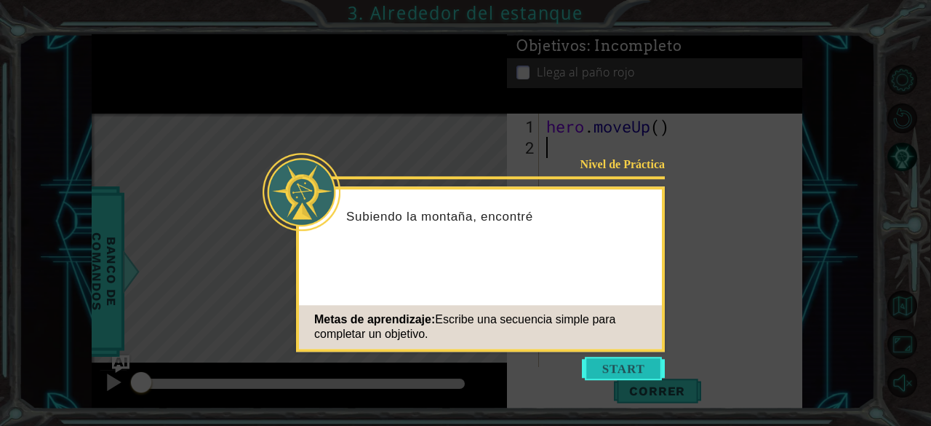
click at [625, 369] on button "Start" at bounding box center [623, 368] width 83 height 23
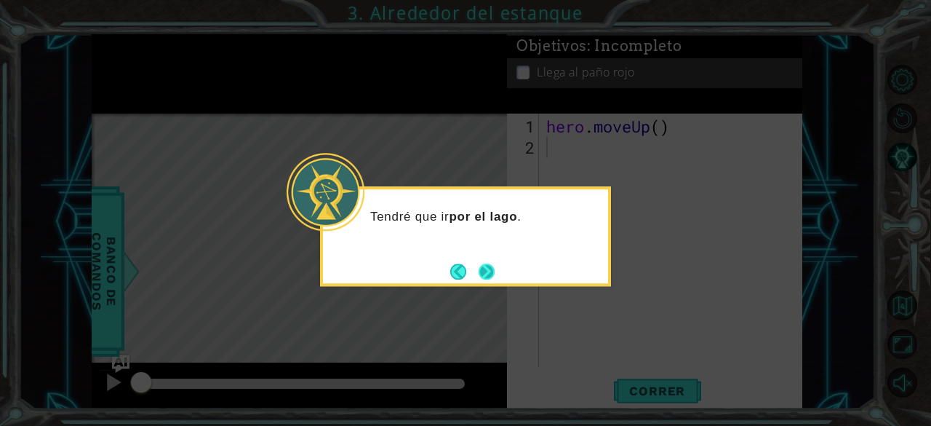
click at [490, 262] on button "Next" at bounding box center [487, 272] width 20 height 20
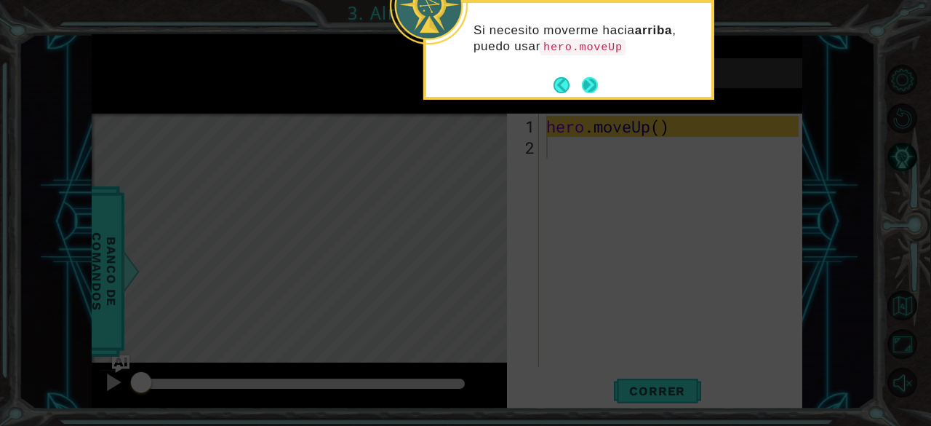
click at [585, 82] on button "Next" at bounding box center [590, 84] width 17 height 17
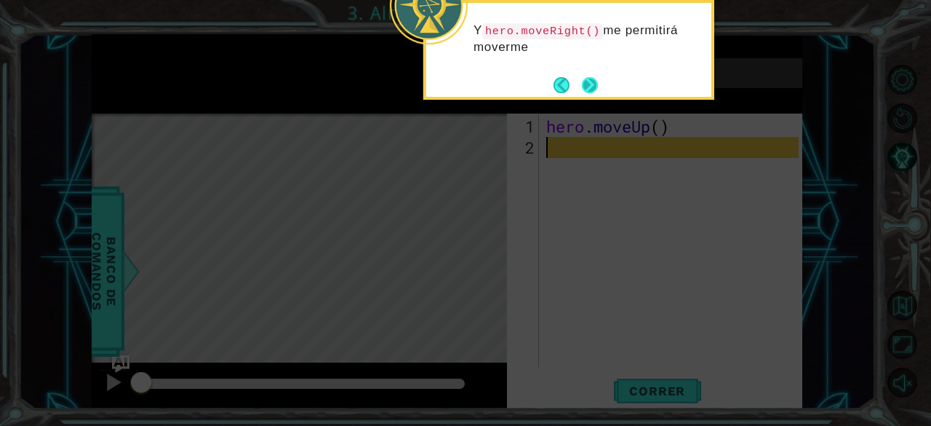
click at [590, 82] on button "Next" at bounding box center [590, 85] width 16 height 16
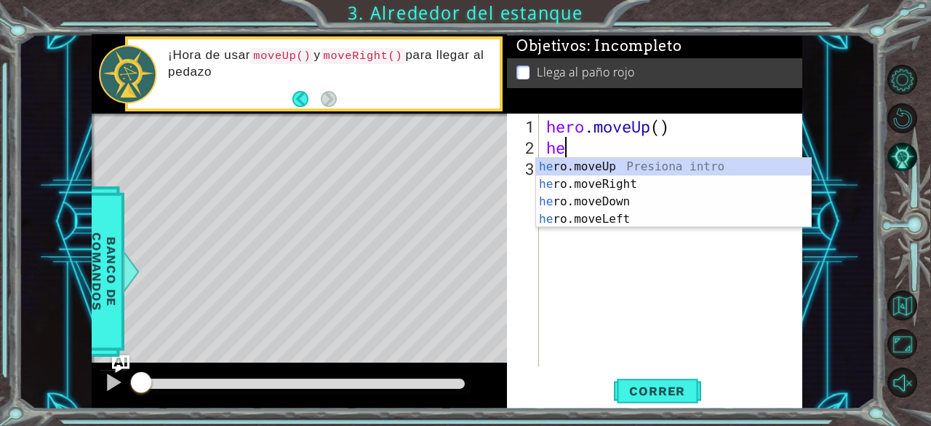
type textarea "her"
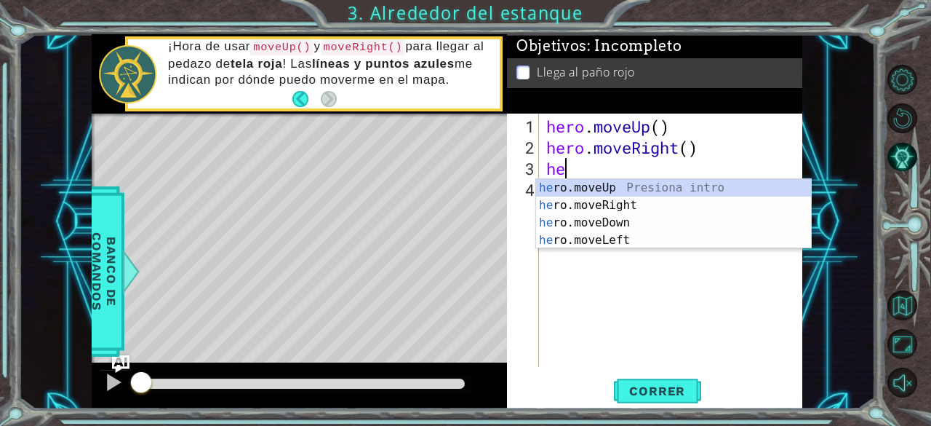
type textarea "hero"
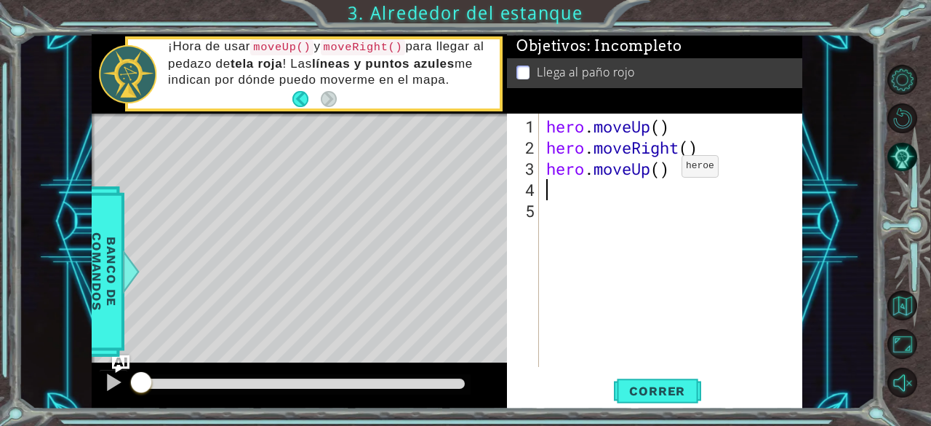
click at [658, 172] on div "hero . moveUp ( ) hero . moveRight ( ) hero . moveUp ( )" at bounding box center [675, 263] width 263 height 295
type textarea "hero.moveUp(2)"
click at [633, 391] on span "Correr" at bounding box center [657, 390] width 85 height 15
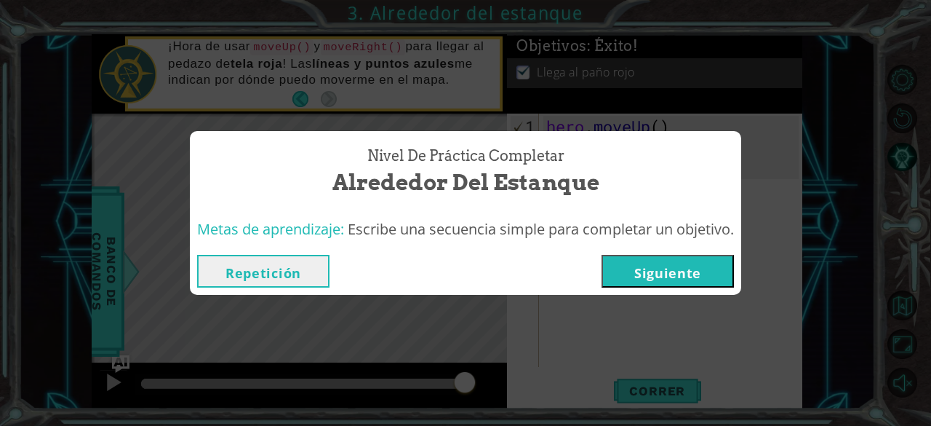
click at [662, 271] on button "Siguiente" at bounding box center [668, 271] width 132 height 33
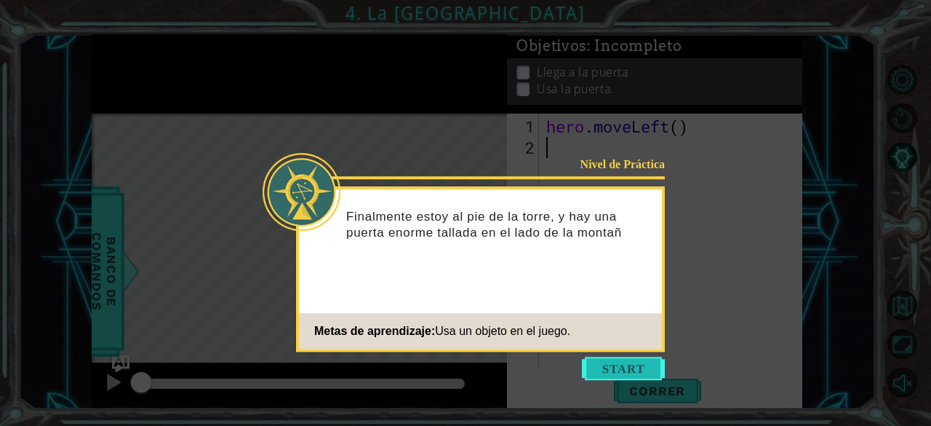
click at [629, 366] on button "Start" at bounding box center [623, 368] width 83 height 23
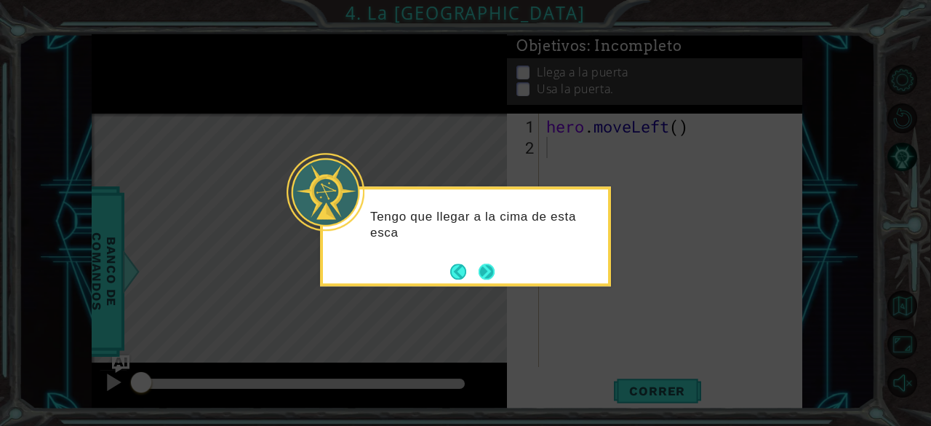
click at [483, 279] on button "Next" at bounding box center [486, 271] width 17 height 17
click at [483, 280] on button "Next" at bounding box center [487, 271] width 17 height 17
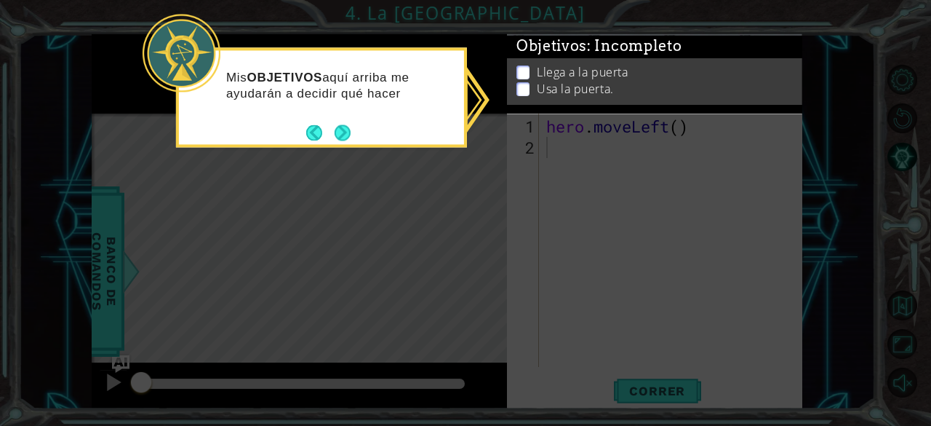
click at [357, 124] on div "Mis OBJETIVOS aquí arriba me ayudarán a decidir qué hacer" at bounding box center [321, 92] width 285 height 73
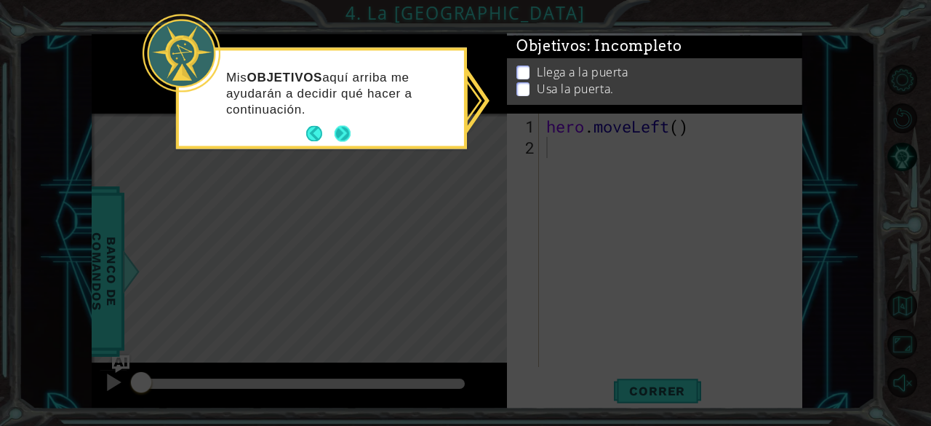
click at [341, 130] on button "Next" at bounding box center [343, 134] width 16 height 16
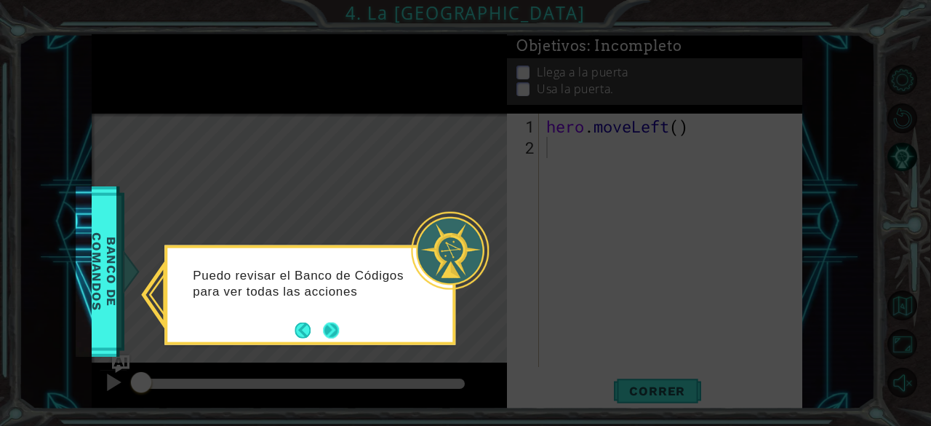
click at [333, 330] on button "Next" at bounding box center [331, 330] width 16 height 16
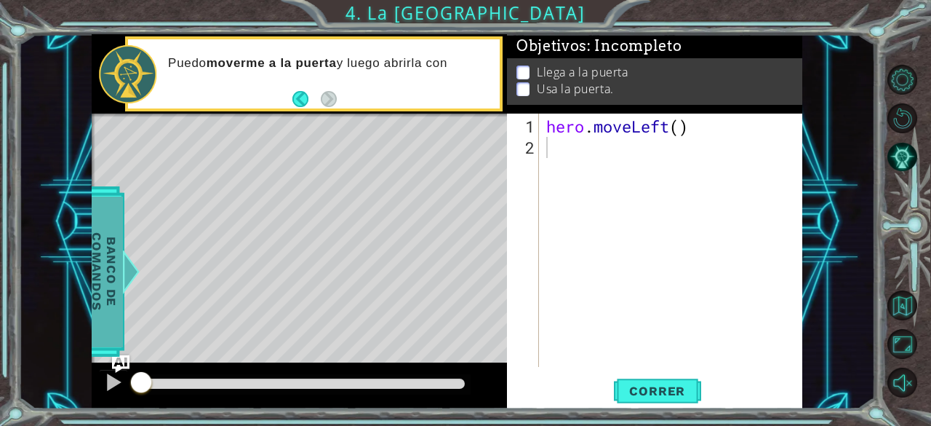
click at [104, 270] on span "Banco de comandos" at bounding box center [100, 271] width 38 height 151
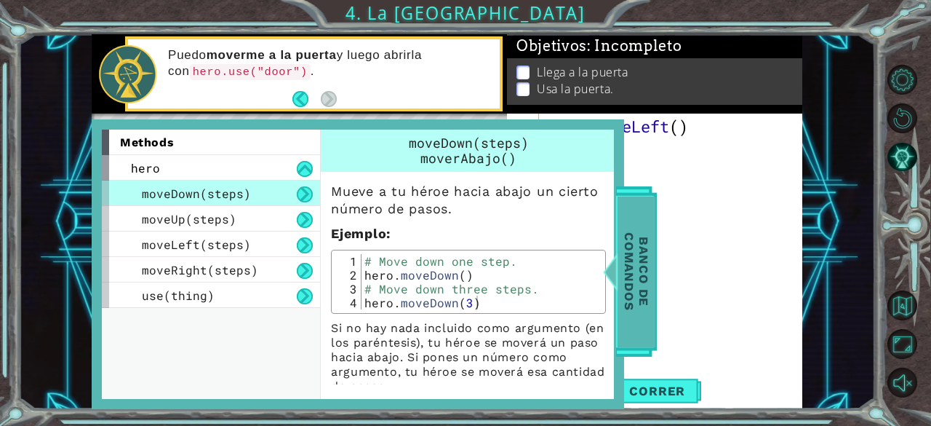
click at [646, 261] on span "Banco de comandos" at bounding box center [632, 271] width 38 height 151
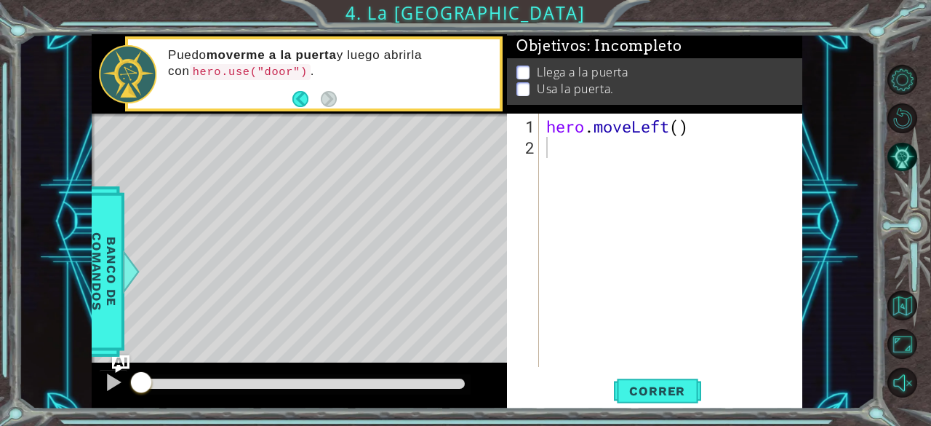
click at [620, 202] on div "hero . moveLeft ( )" at bounding box center [675, 263] width 263 height 295
click at [678, 129] on div "hero . moveLeft ( )" at bounding box center [675, 263] width 263 height 295
type textarea "hero.moveLeft(2)"
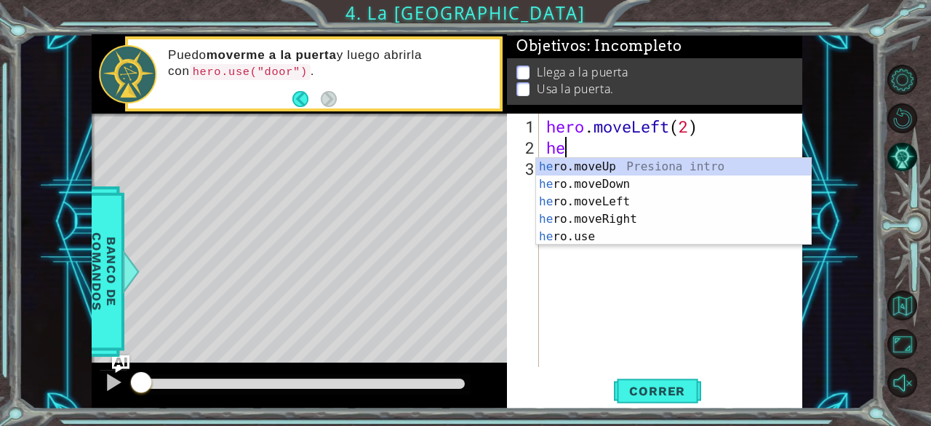
type textarea "her"
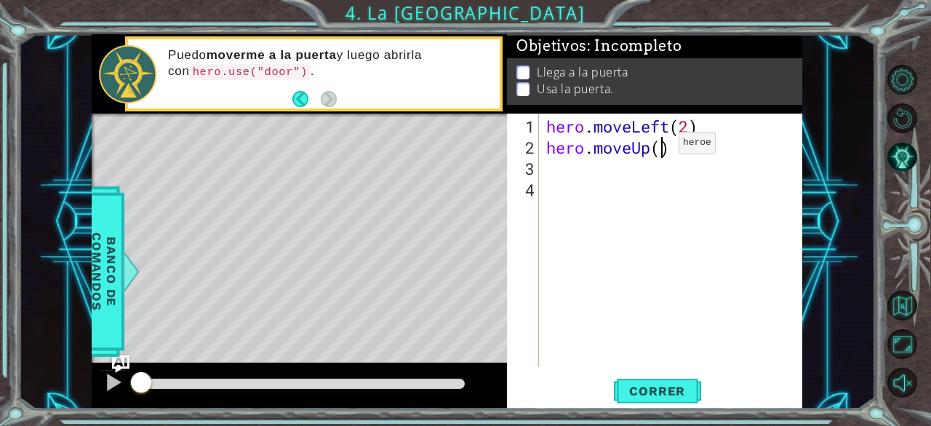
click at [657, 149] on div "hero . moveLeft ( 2 ) hero . moveUp ( )" at bounding box center [675, 263] width 263 height 295
type textarea "hero.moveUp(2)"
click at [584, 172] on div "hero . moveLeft ( 2 ) hero . moveUp ( 2 )" at bounding box center [675, 263] width 263 height 295
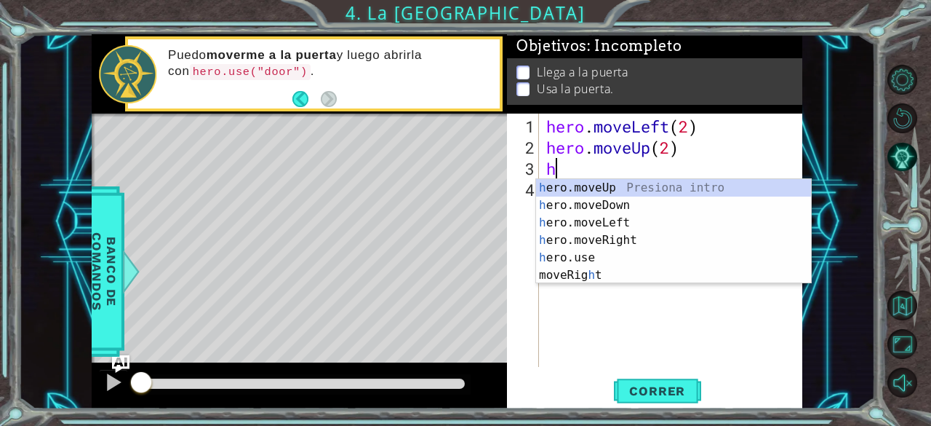
type textarea "he"
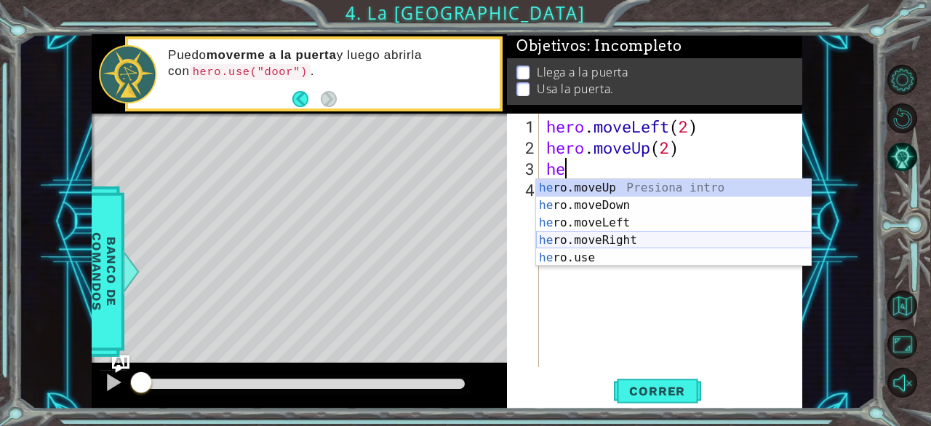
click at [621, 239] on div "he ro.moveUp Presiona intro he ro.moveDown Presiona intro he ro.moveLeft Presio…" at bounding box center [674, 240] width 276 height 122
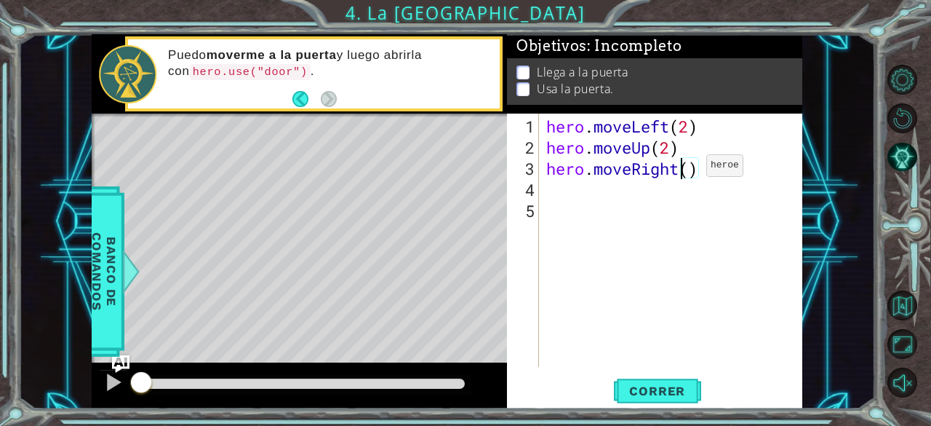
click at [684, 171] on div "hero . moveLeft ( 2 ) hero . moveUp ( 2 ) hero . moveRight ( )" at bounding box center [675, 263] width 263 height 295
click at [693, 171] on div "hero . moveLeft ( 2 ) hero . moveUp ( 2 ) hero . moveRight ( )" at bounding box center [675, 263] width 263 height 295
type textarea "hero.moveRight(2)"
click at [637, 391] on span "Correr" at bounding box center [657, 390] width 85 height 15
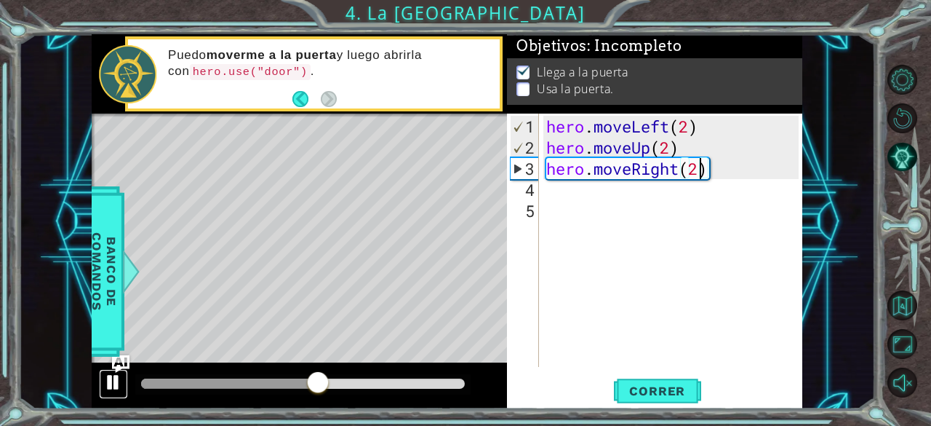
click at [110, 384] on div at bounding box center [113, 382] width 19 height 19
click at [565, 196] on div "hero . moveLeft ( 2 ) hero . moveUp ( 2 ) hero . moveRight ( 2 )" at bounding box center [675, 263] width 263 height 295
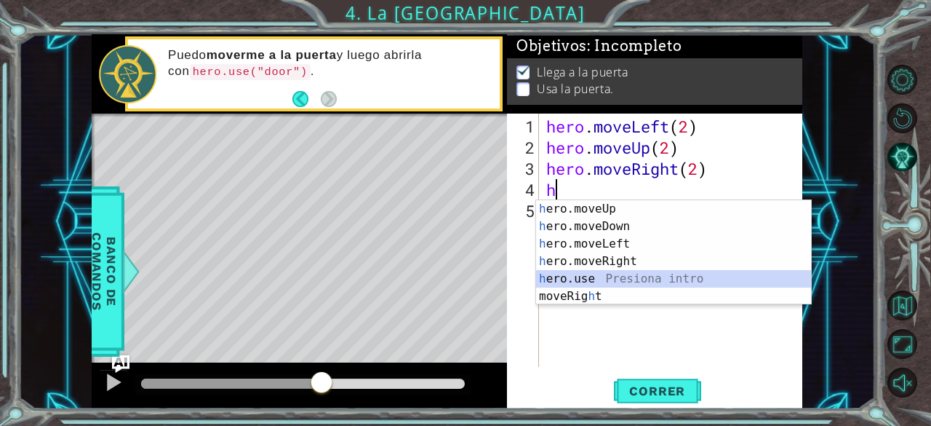
click at [589, 279] on div "h ero.moveUp Presiona intro h ero.moveDown Presiona intro h ero.moveLeft Presio…" at bounding box center [674, 270] width 276 height 140
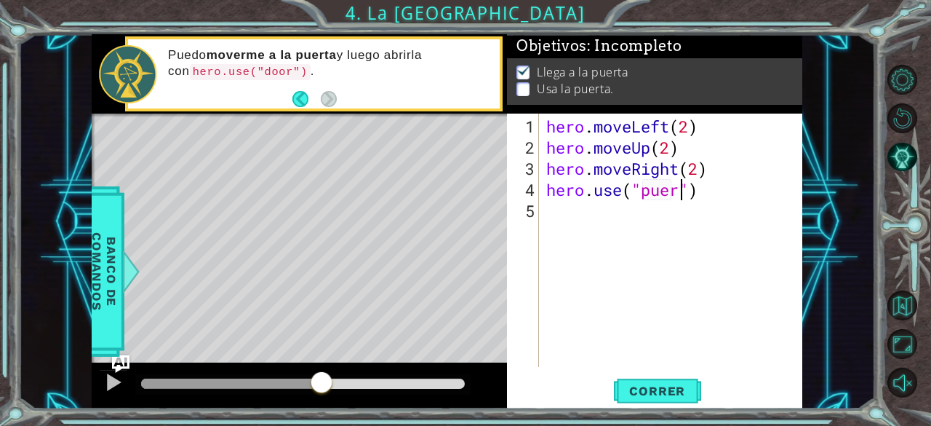
scroll to position [0, 6]
type textarea "hero.use("door")"
click at [643, 398] on span "Correr" at bounding box center [657, 390] width 85 height 15
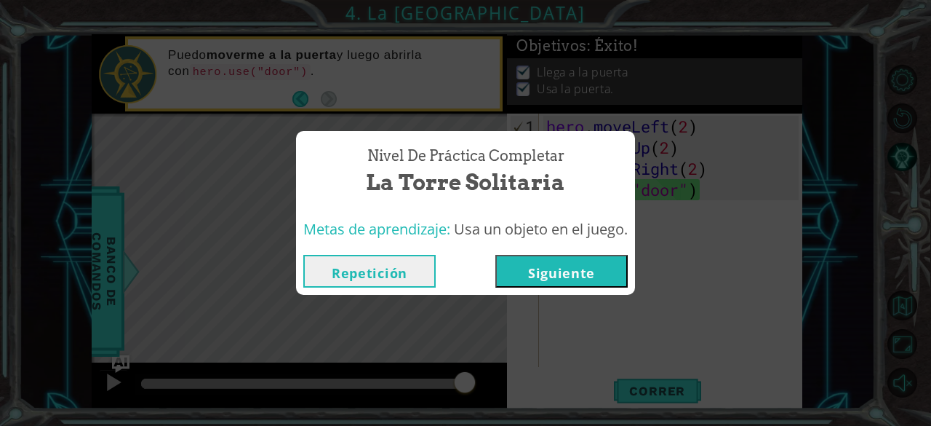
click at [581, 269] on button "Siguiente" at bounding box center [562, 271] width 132 height 33
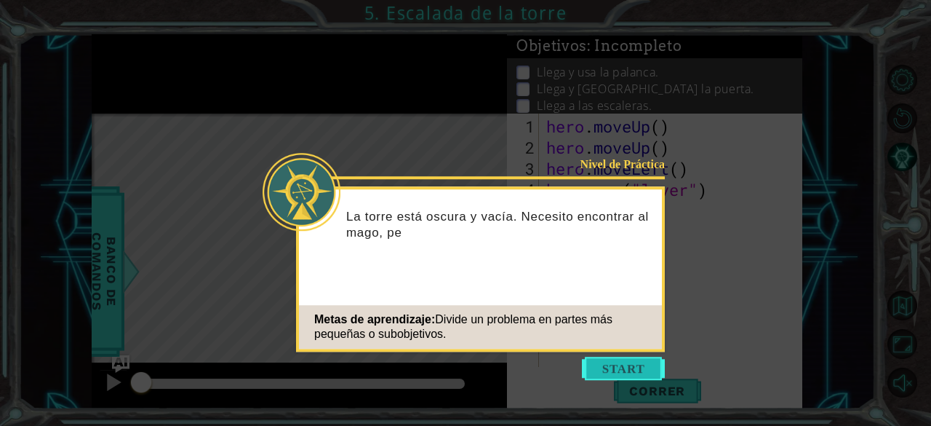
click at [617, 365] on button "Start" at bounding box center [623, 368] width 83 height 23
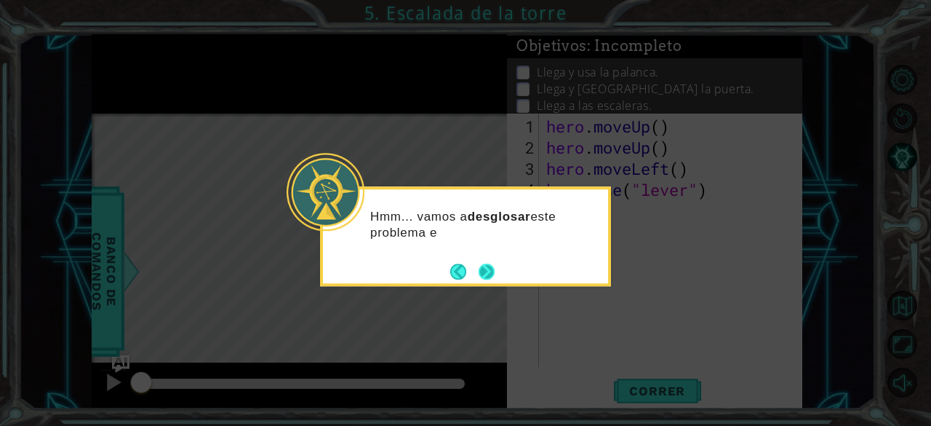
click at [487, 272] on button "Next" at bounding box center [487, 271] width 17 height 17
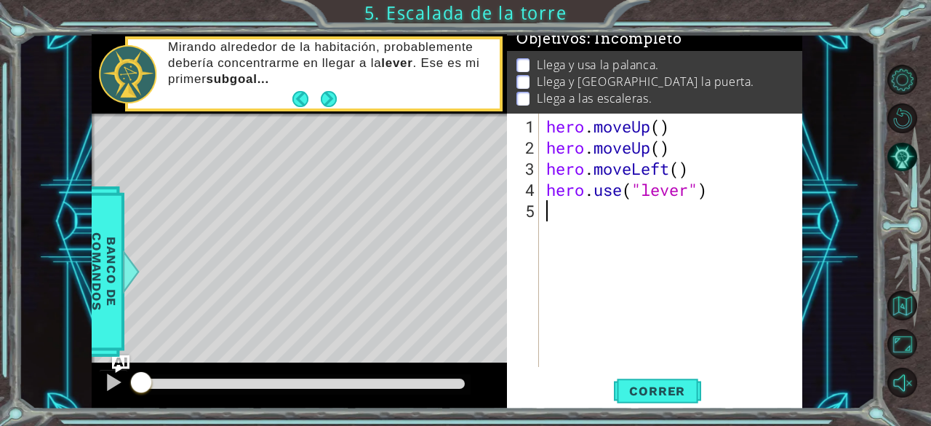
scroll to position [18, 0]
click at [662, 123] on div "hero . moveUp ( ) hero . moveUp ( ) hero . moveLeft ( ) hero . use ( "lever" )" at bounding box center [675, 263] width 263 height 295
click at [650, 149] on div "hero . moveUp ( 2 ) hero . moveUp ( ) hero . moveLeft ( ) hero . use ( "lever" )" at bounding box center [675, 263] width 263 height 295
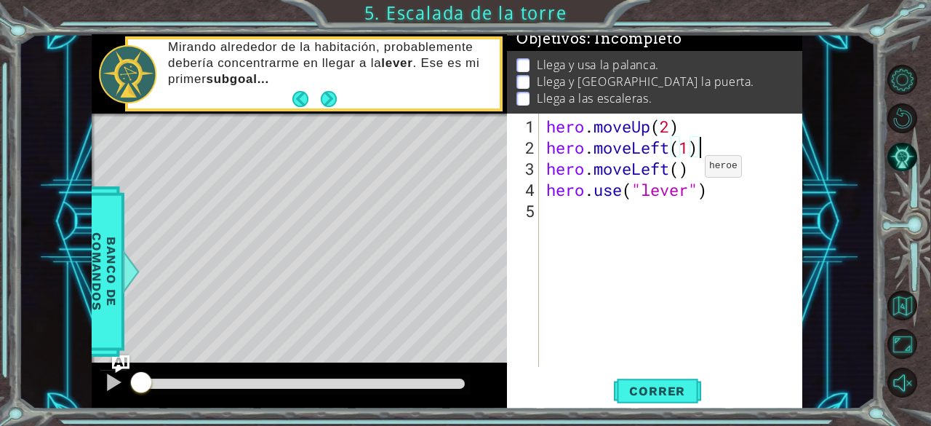
click at [683, 172] on div "hero . moveUp ( 2 ) hero . moveLeft ( 1 ) hero . moveLeft ( ) hero . use ( "lev…" at bounding box center [675, 263] width 263 height 295
drag, startPoint x: 670, startPoint y: 168, endPoint x: 630, endPoint y: 169, distance: 40.0
click at [630, 169] on div "hero . moveUp ( 2 ) hero . moveLeft ( 1 ) hero . moveLeft ( ) hero . use ( "lev…" at bounding box center [675, 263] width 263 height 295
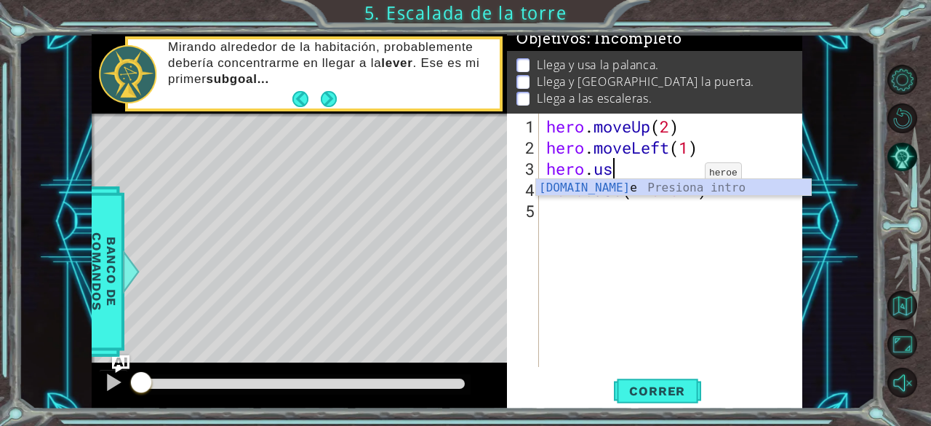
scroll to position [0, 2]
click at [683, 183] on div "hero.use Presiona intro" at bounding box center [674, 205] width 276 height 52
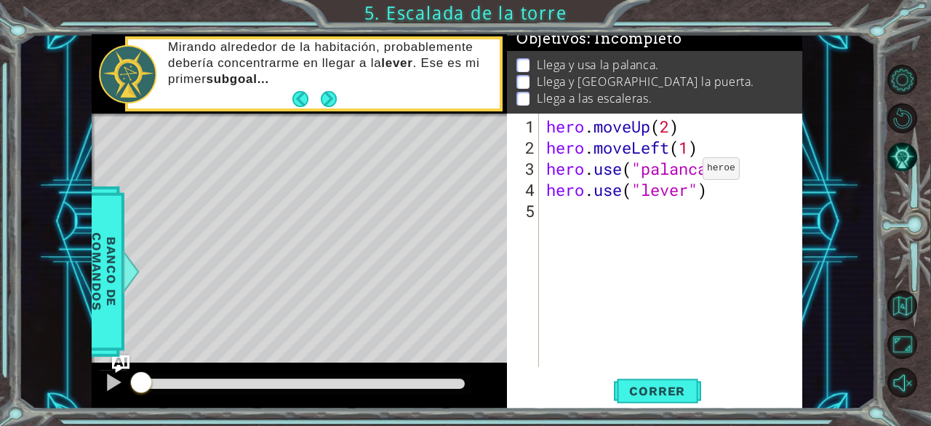
scroll to position [0, 7]
type textarea "hero.use("palanca")"
drag, startPoint x: 689, startPoint y: 200, endPoint x: 693, endPoint y: 207, distance: 7.5
click at [689, 200] on div "hero . moveUp ( 2 ) hero . moveLeft ( 1 ) hero . use ( "palanca" ) hero . use (…" at bounding box center [675, 263] width 263 height 295
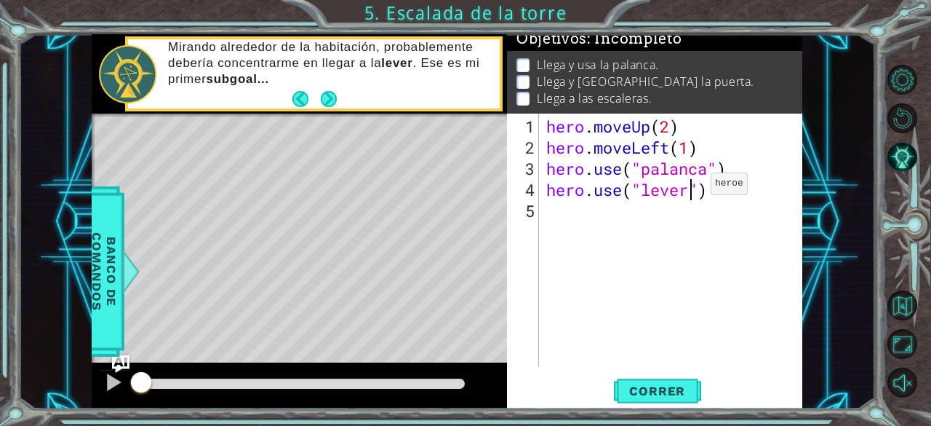
click at [689, 190] on div "hero . moveUp ( 2 ) hero . moveLeft ( 1 ) hero . use ( "palanca" ) hero . use (…" at bounding box center [675, 263] width 263 height 295
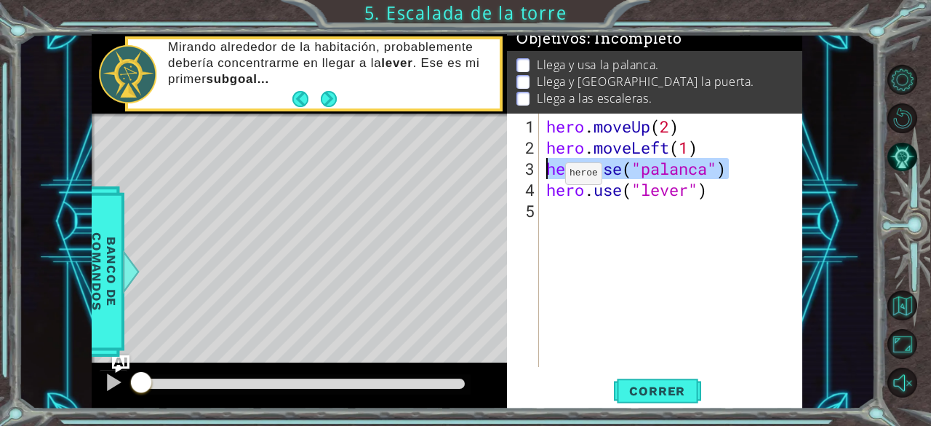
drag, startPoint x: 728, startPoint y: 171, endPoint x: 539, endPoint y: 170, distance: 189.2
click at [539, 170] on div "hero.use("lever") 1 2 3 4 5 hero . moveUp ( 2 ) hero . moveLeft ( 1 ) hero . us…" at bounding box center [653, 240] width 293 height 253
type textarea "hero.use("palanca")"
click at [538, 170] on div "1 2 3 4 5 hero . moveUp ( 2 ) hero . moveLeft ( 1 ) hero . use ( "lever" ) הההה…" at bounding box center [653, 240] width 293 height 253
type textarea "hero.moveLeft(1)"
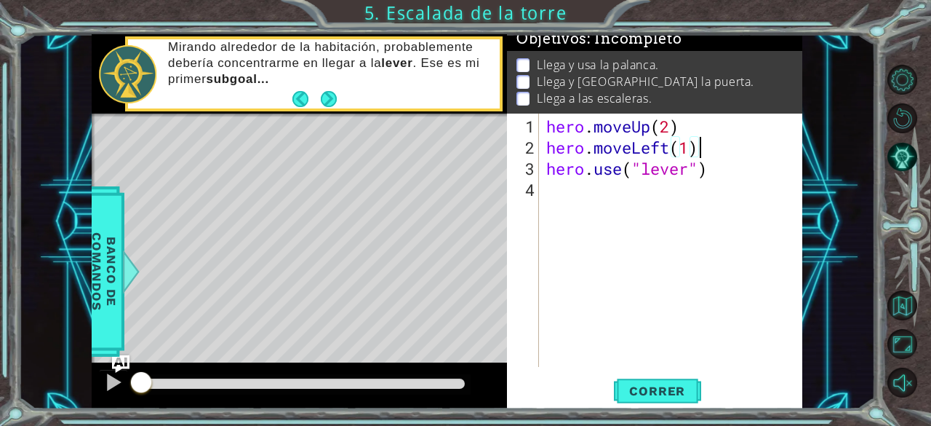
click at [560, 197] on div "hero . moveUp ( 2 ) hero . moveLeft ( 1 ) hero . use ( "lever" )" at bounding box center [675, 263] width 263 height 295
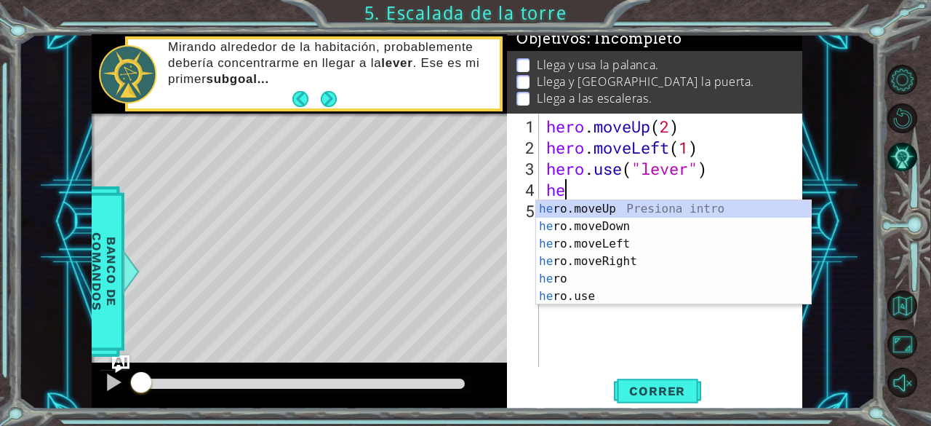
type textarea "her"
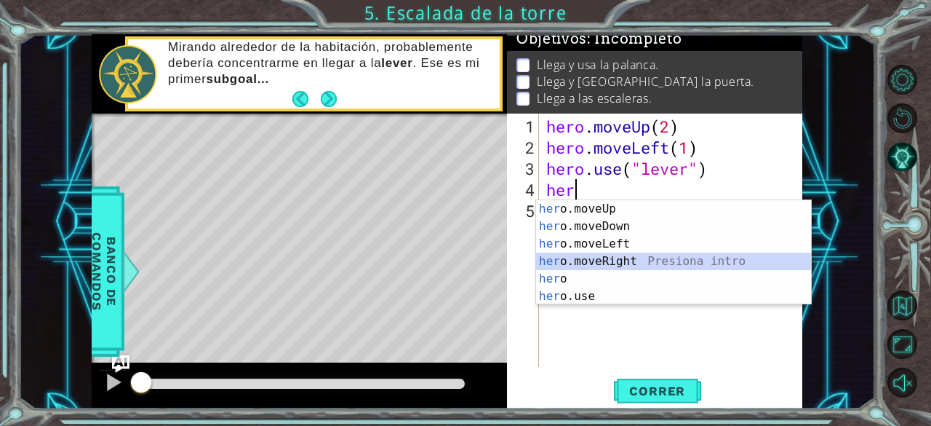
click at [619, 259] on div "her o.moveUp Presiona intro her o.moveDown Presiona intro her o.moveLeft Presio…" at bounding box center [674, 270] width 276 height 140
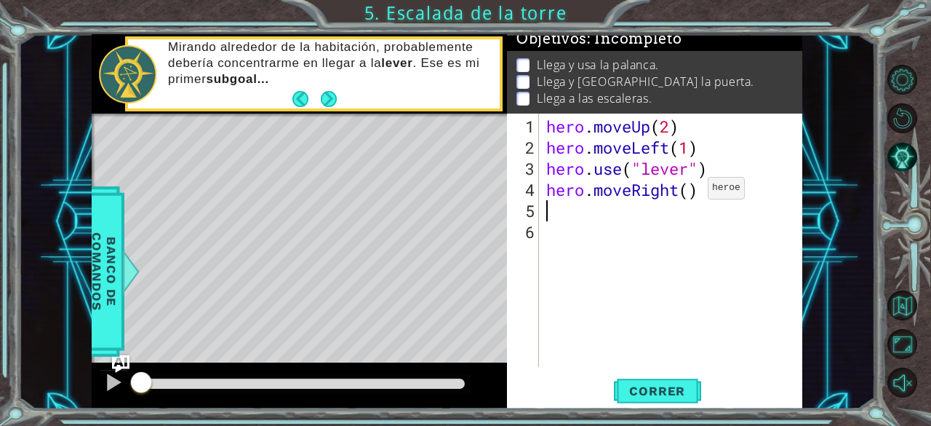
click at [686, 194] on div "hero . moveUp ( 2 ) hero . moveLeft ( 1 ) hero . use ( "lever" ) hero . moveRig…" at bounding box center [675, 263] width 263 height 295
type textarea "hero.moveRight(3)"
click at [629, 220] on div "hero . moveUp ( 2 ) hero . moveLeft ( 1 ) hero . use ( "lever" ) hero . moveRig…" at bounding box center [675, 263] width 263 height 295
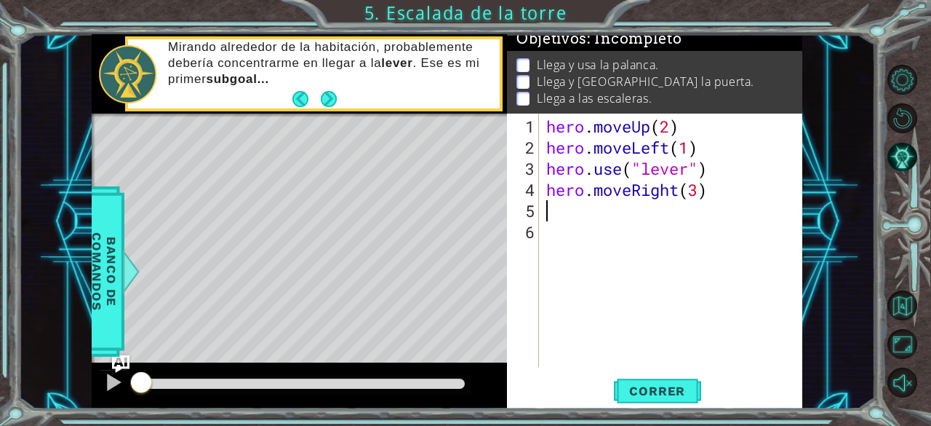
click at [612, 213] on div "hero . moveUp ( 2 ) hero . moveLeft ( 1 ) hero . use ( "lever" ) hero . moveRig…" at bounding box center [675, 263] width 263 height 295
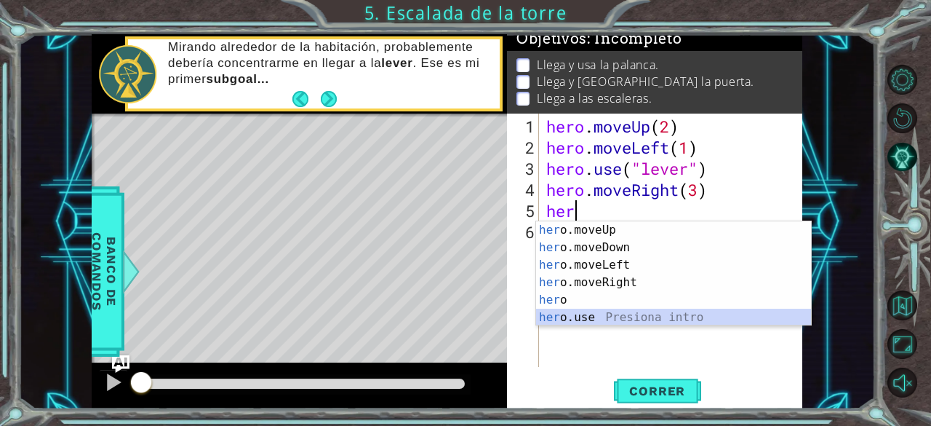
click at [591, 317] on div "her o.moveUp Presiona intro her o.moveDown Presiona intro her o.moveLeft Presio…" at bounding box center [674, 291] width 276 height 140
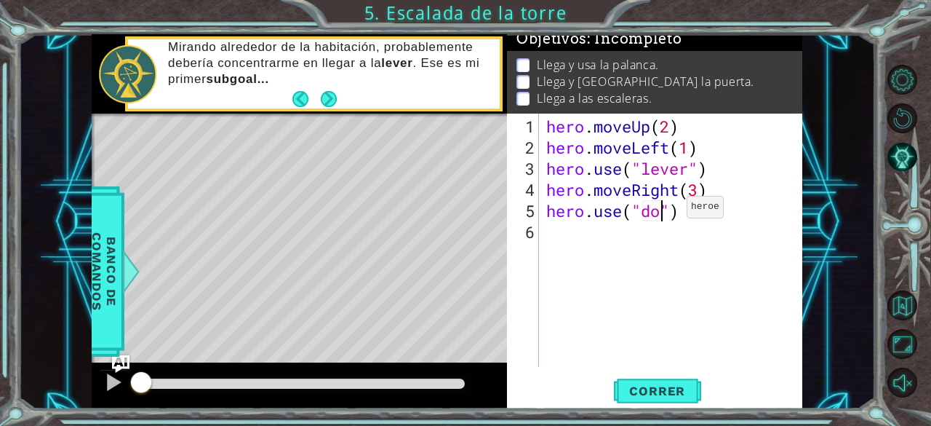
type textarea "hero.use("door")"
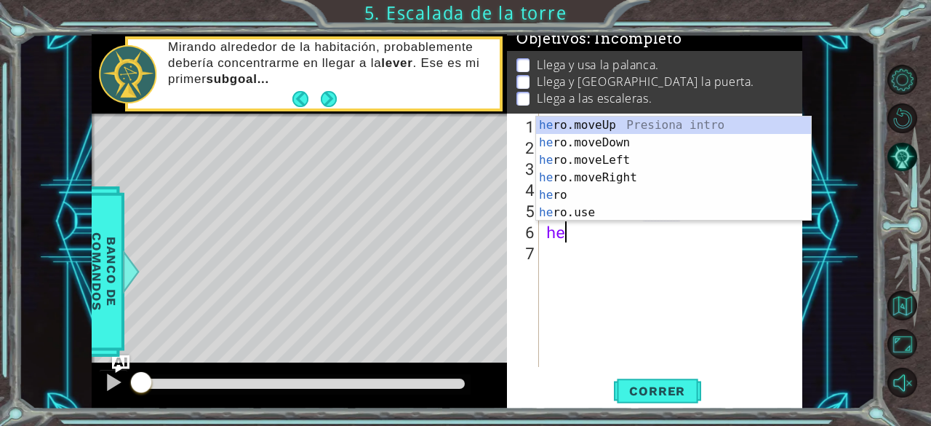
type textarea "her"
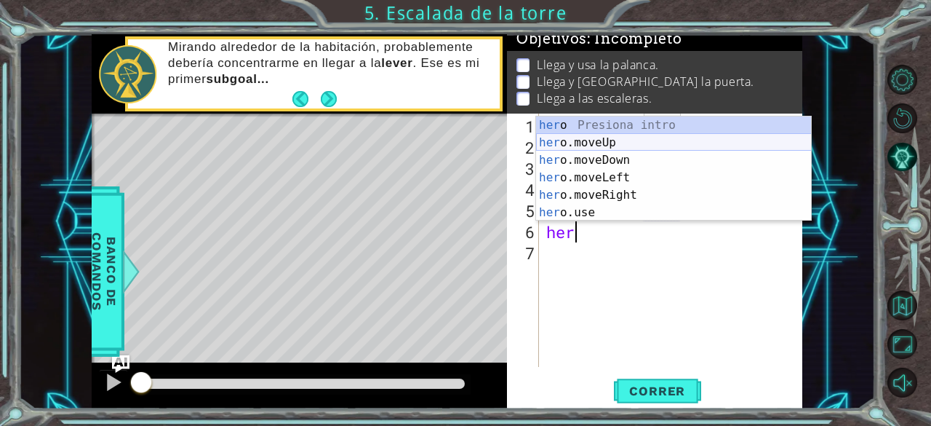
click at [628, 137] on div "her o Presiona intro her o.moveUp Presiona intro her o.moveDown Presiona intro …" at bounding box center [674, 186] width 276 height 140
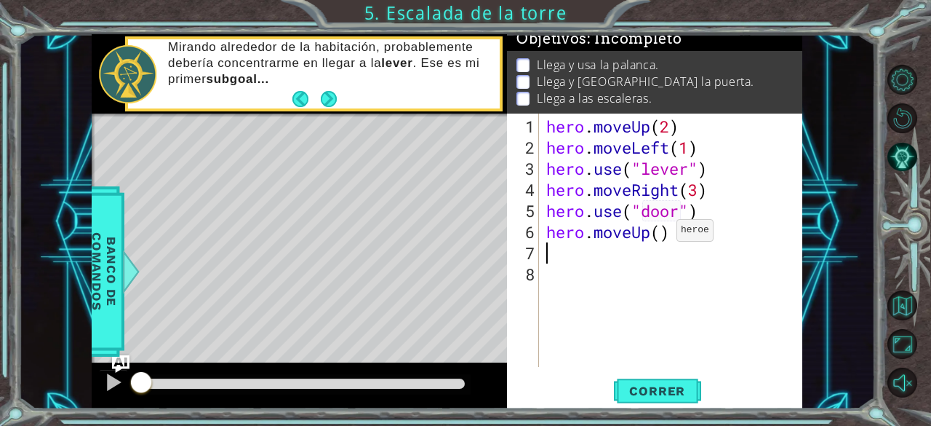
click at [656, 239] on div "hero . moveUp ( 2 ) hero . moveLeft ( 1 ) hero . use ( "lever" ) hero . moveRig…" at bounding box center [675, 263] width 263 height 295
click at [660, 239] on div "hero . moveUp ( 2 ) hero . moveLeft ( 1 ) hero . use ( "lever" ) hero . moveRig…" at bounding box center [675, 263] width 263 height 295
type textarea "hero.moveUp(2)"
click at [576, 266] on div "hero . moveUp ( 2 ) hero . moveLeft ( 1 ) hero . use ( "lever" ) hero . moveRig…" at bounding box center [675, 263] width 263 height 295
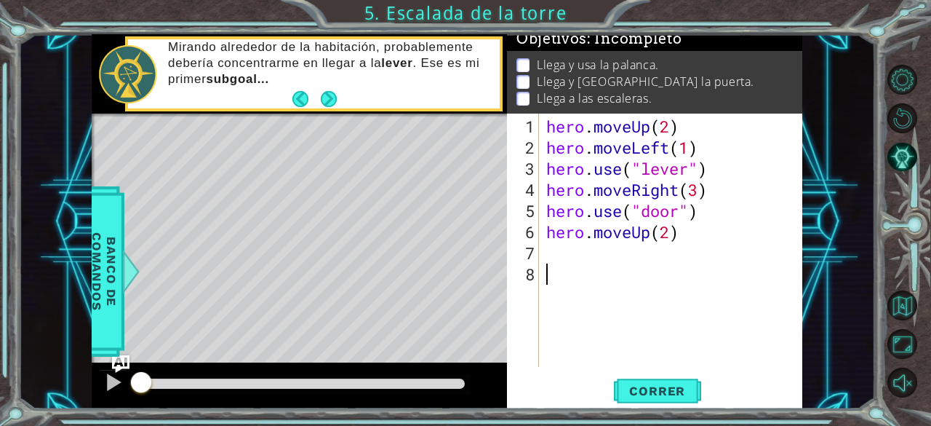
scroll to position [0, 0]
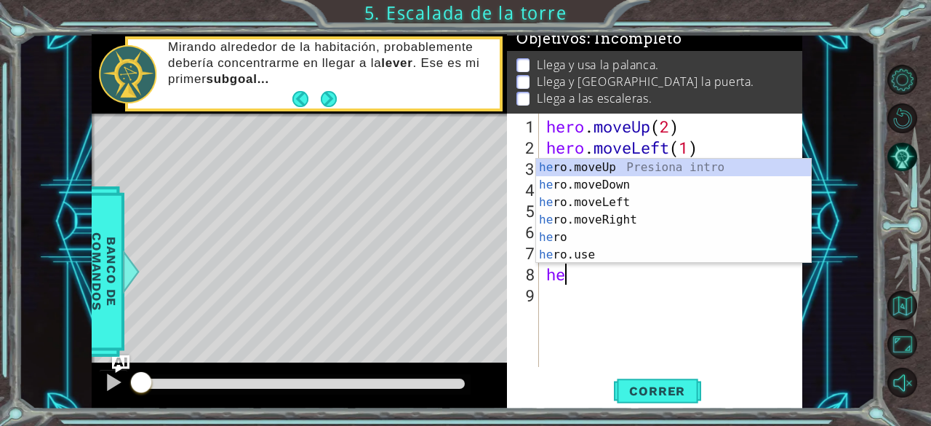
type textarea "her"
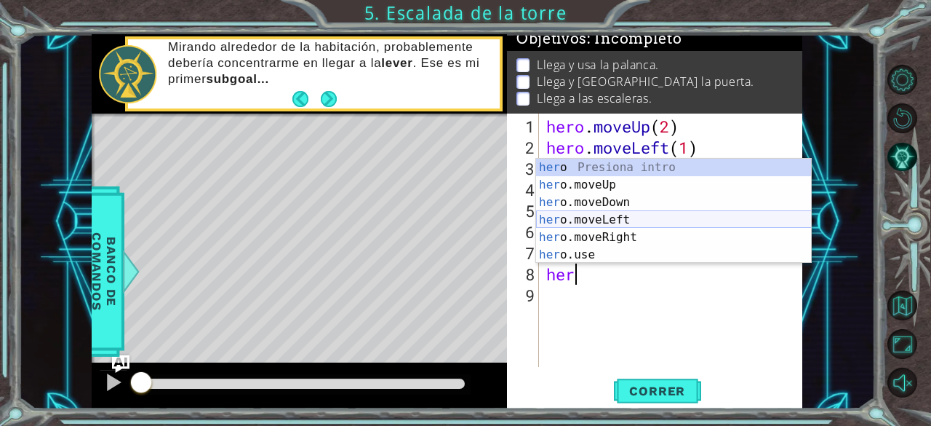
click at [630, 220] on div "her o Presiona intro her o.moveUp Presiona intro her o.moveDown Presiona intro …" at bounding box center [674, 229] width 276 height 140
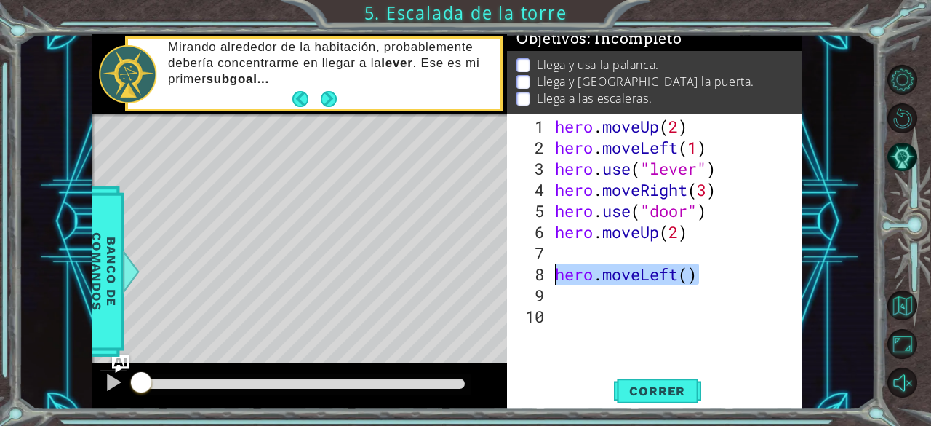
drag, startPoint x: 722, startPoint y: 278, endPoint x: 531, endPoint y: 279, distance: 190.7
click at [531, 279] on div "1 2 3 4 5 6 7 8 9 10 hero . moveUp ( 2 ) hero . moveLeft ( 1 ) hero . use ( "le…" at bounding box center [653, 240] width 293 height 253
type textarea "hero.moveLeft()"
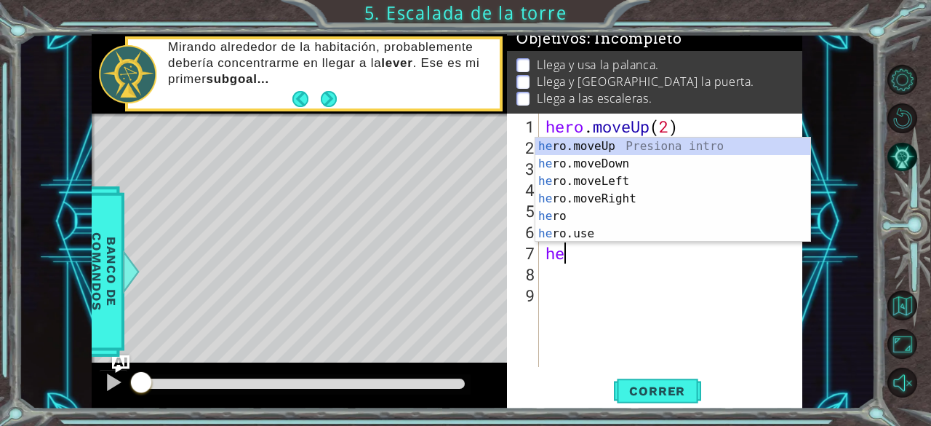
type textarea "her"
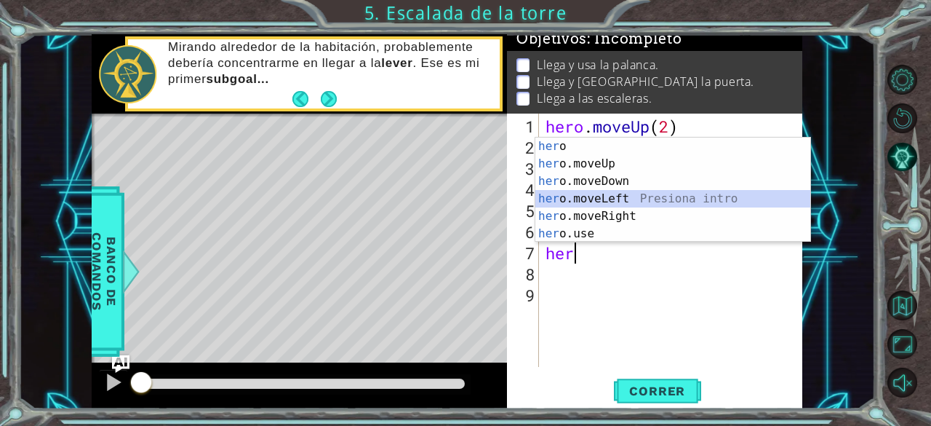
click at [636, 197] on div "her o Presiona intro her o.moveUp Presiona intro her o.moveDown Presiona intro …" at bounding box center [674, 208] width 276 height 140
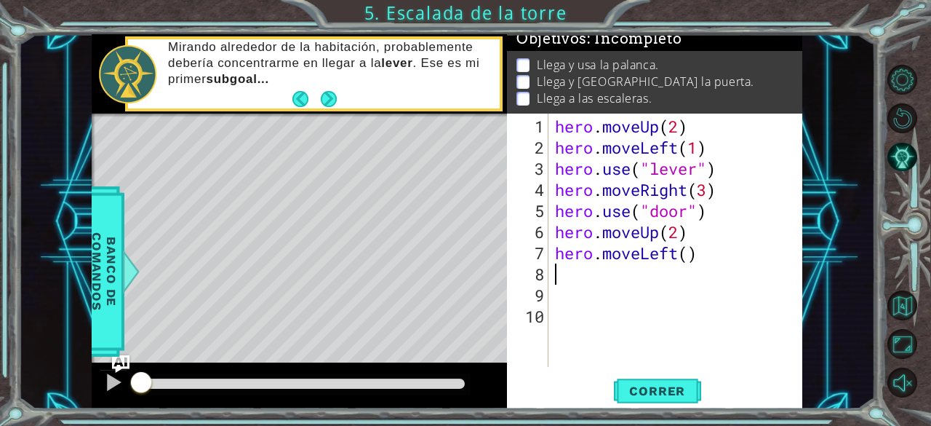
click at [688, 263] on div "hero . moveUp ( 2 ) hero . moveLeft ( 1 ) hero . use ( "lever" ) hero . moveRig…" at bounding box center [679, 263] width 255 height 295
click at [688, 260] on div "hero . moveUp ( 2 ) hero . moveLeft ( 1 ) hero . use ( "lever" ) hero . moveRig…" at bounding box center [679, 263] width 255 height 295
type textarea "hero.moveLeft(3)"
click at [636, 282] on div "hero . moveUp ( 2 ) hero . moveLeft ( 1 ) hero . use ( "lever" ) hero . moveRig…" at bounding box center [679, 263] width 255 height 295
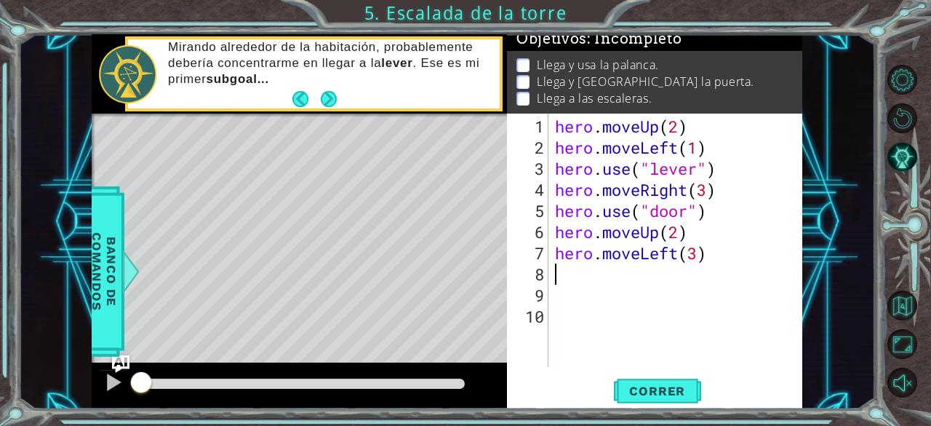
scroll to position [0, 0]
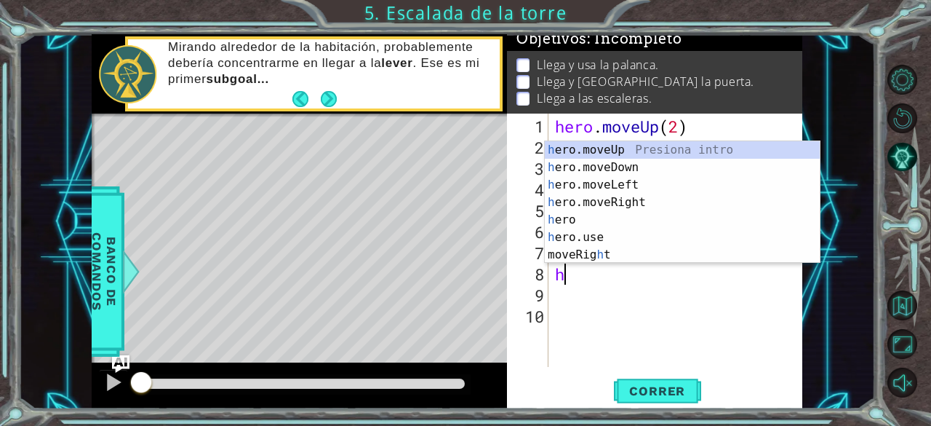
type textarea "he"
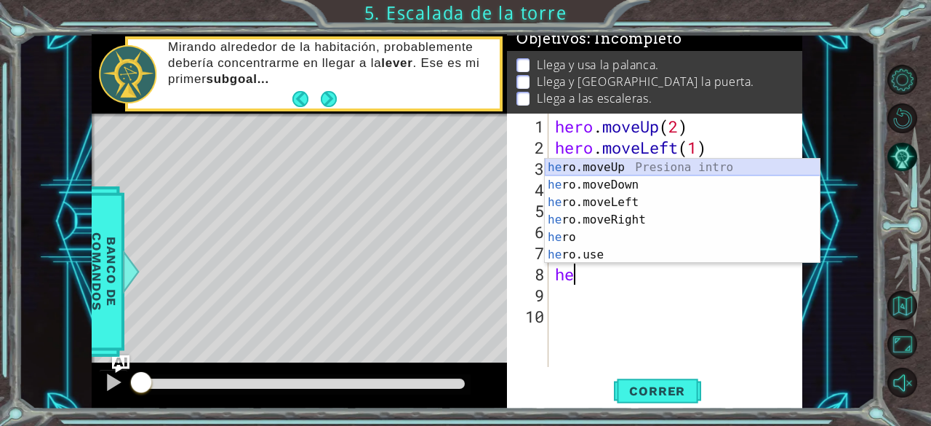
click at [648, 162] on div "he ro.moveUp Presiona intro he ro.moveDown Presiona intro he ro.moveLeft Presio…" at bounding box center [683, 229] width 276 height 140
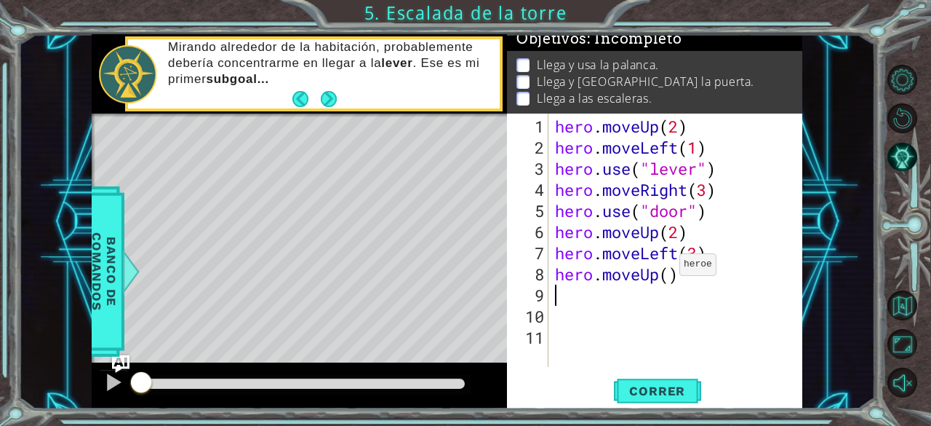
click at [668, 271] on div "hero . moveUp ( 2 ) hero . moveLeft ( 1 ) hero . use ( "lever" ) hero . moveRig…" at bounding box center [679, 263] width 255 height 295
type textarea "hero.moveUp(1)"
click at [671, 385] on span "Correr" at bounding box center [657, 390] width 85 height 15
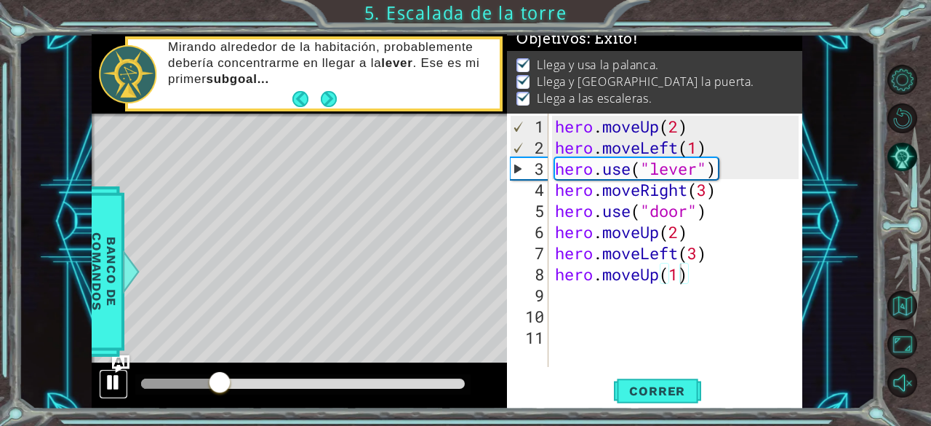
click at [113, 381] on div at bounding box center [113, 382] width 19 height 19
click at [114, 381] on div at bounding box center [113, 382] width 19 height 19
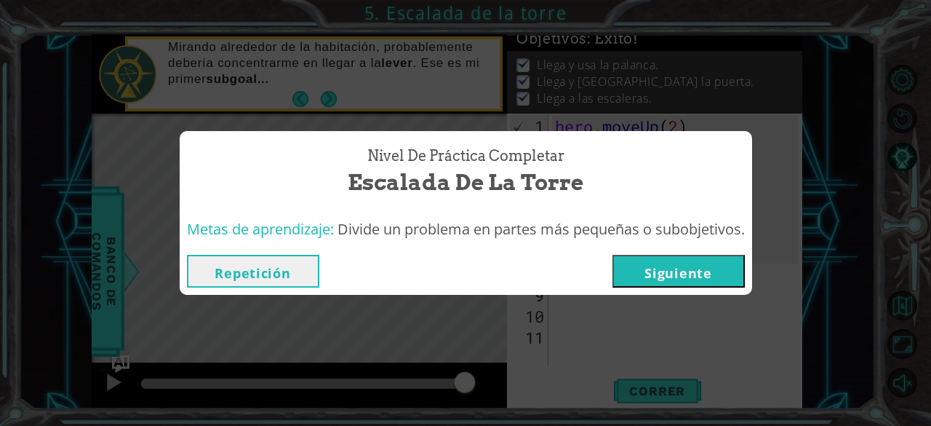
click at [635, 266] on button "Siguiente" at bounding box center [679, 271] width 132 height 33
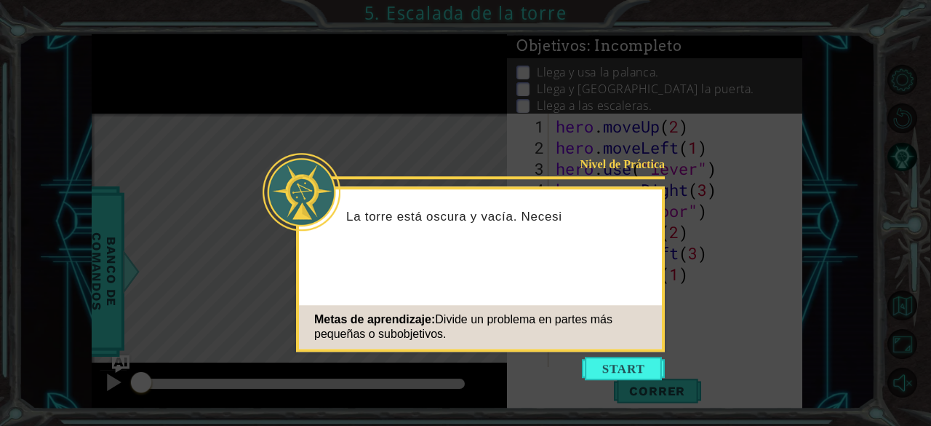
click at [612, 353] on icon at bounding box center [465, 213] width 931 height 426
click at [619, 365] on button "Start" at bounding box center [623, 368] width 83 height 23
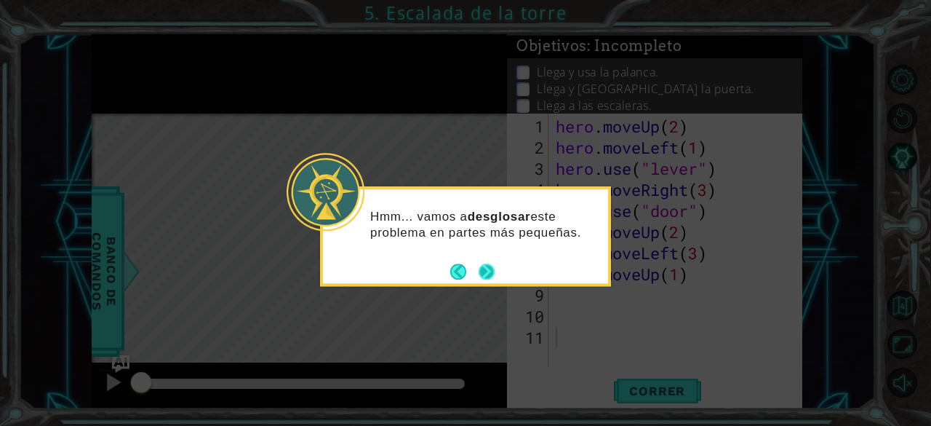
click at [488, 263] on button "Next" at bounding box center [487, 271] width 16 height 16
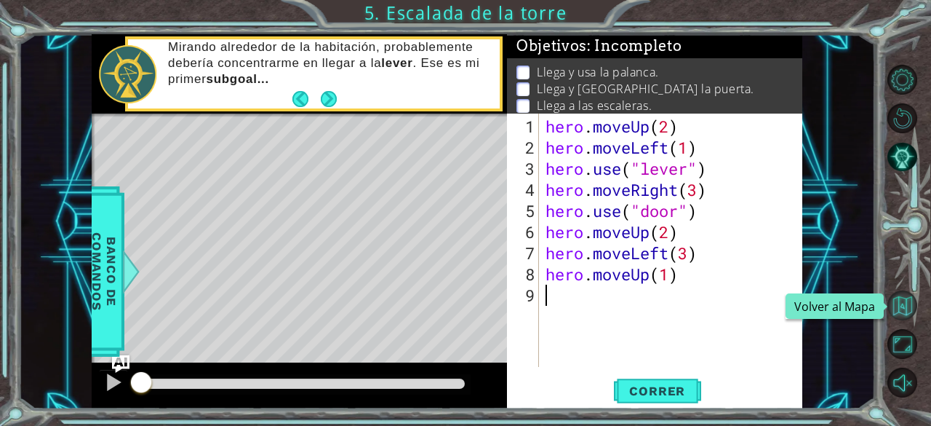
click at [901, 307] on button "Volver al Mapa" at bounding box center [903, 305] width 30 height 30
